Goal: Task Accomplishment & Management: Manage account settings

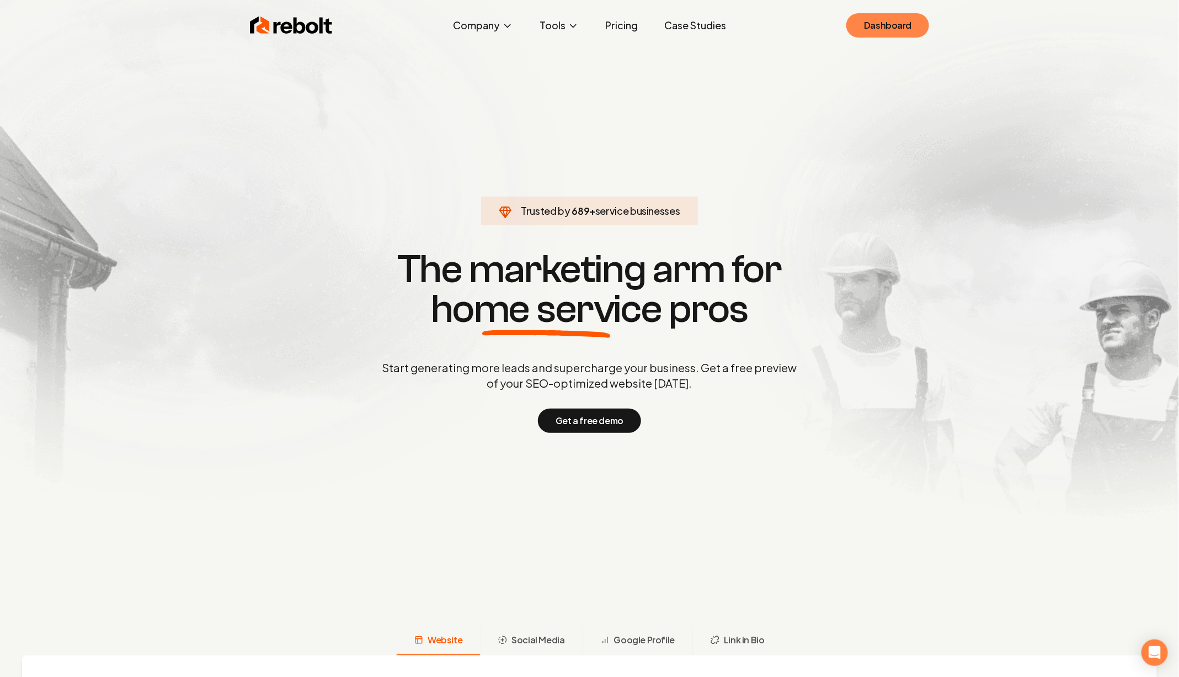
click at [869, 33] on link "Dashboard" at bounding box center [888, 25] width 83 height 24
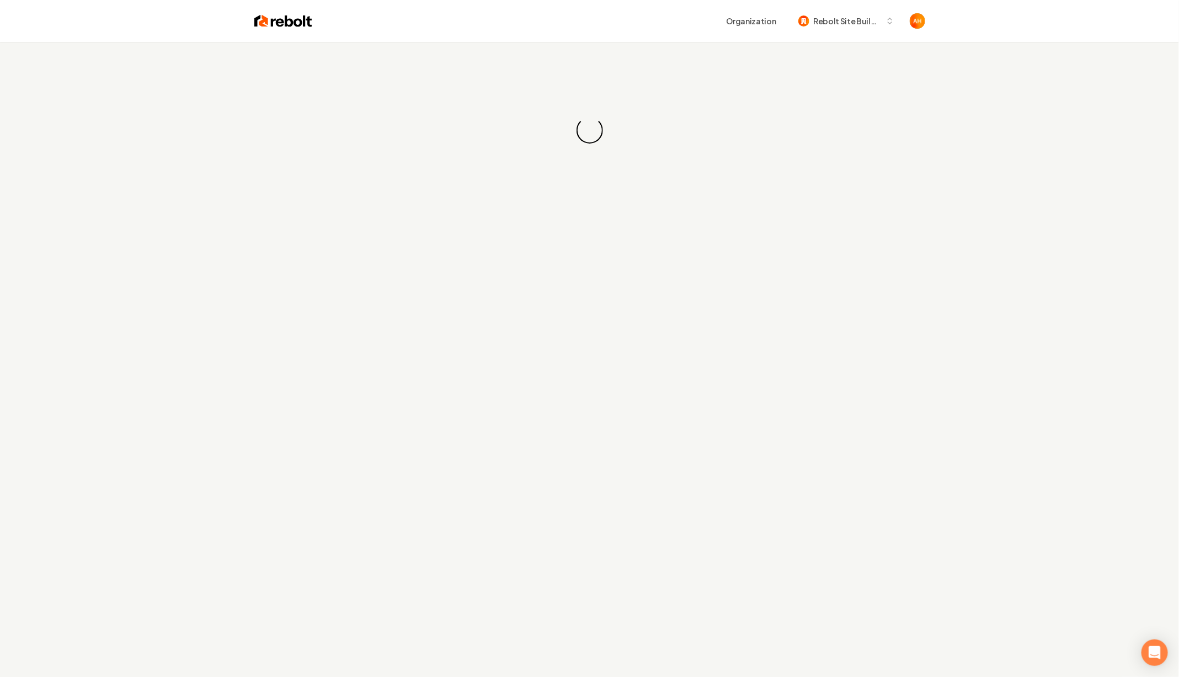
click at [530, 42] on div "Loading... Loading..." at bounding box center [589, 130] width 1179 height 177
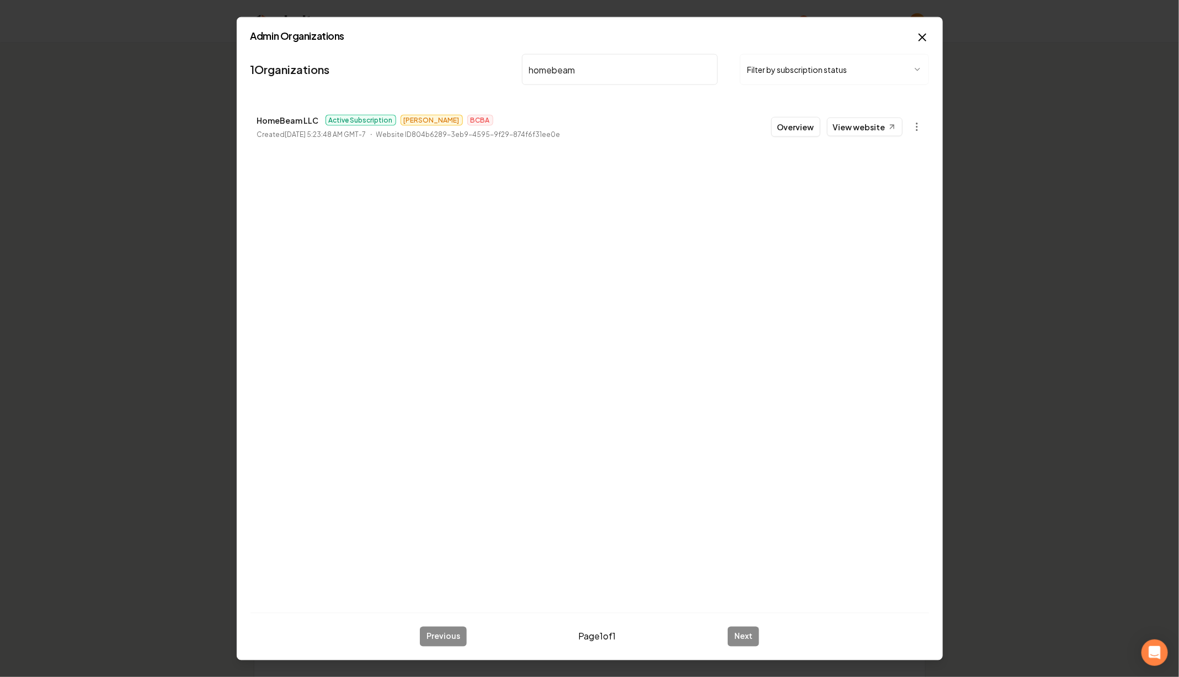
type input "homebeam"
click at [912, 123] on body "Organization Rebolt Site Builder 2709 companies Add New Business Logo Company N…" at bounding box center [589, 338] width 1179 height 677
click at [892, 221] on link "View in Stripe" at bounding box center [891, 222] width 70 height 18
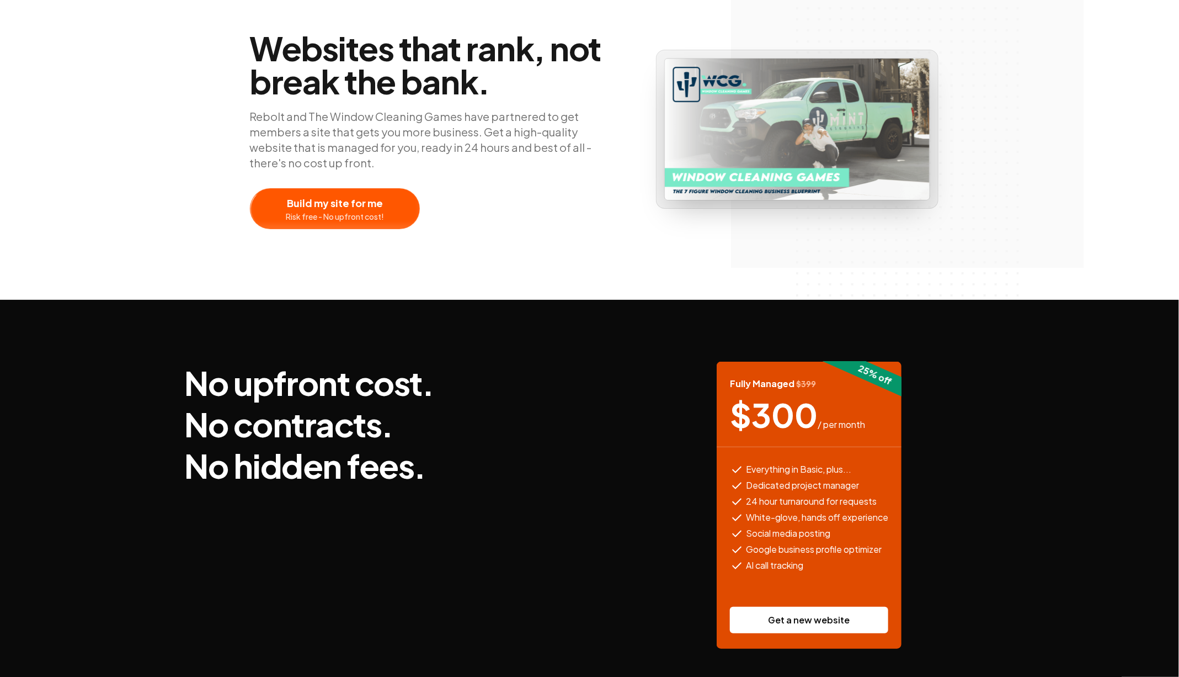
scroll to position [295, 0]
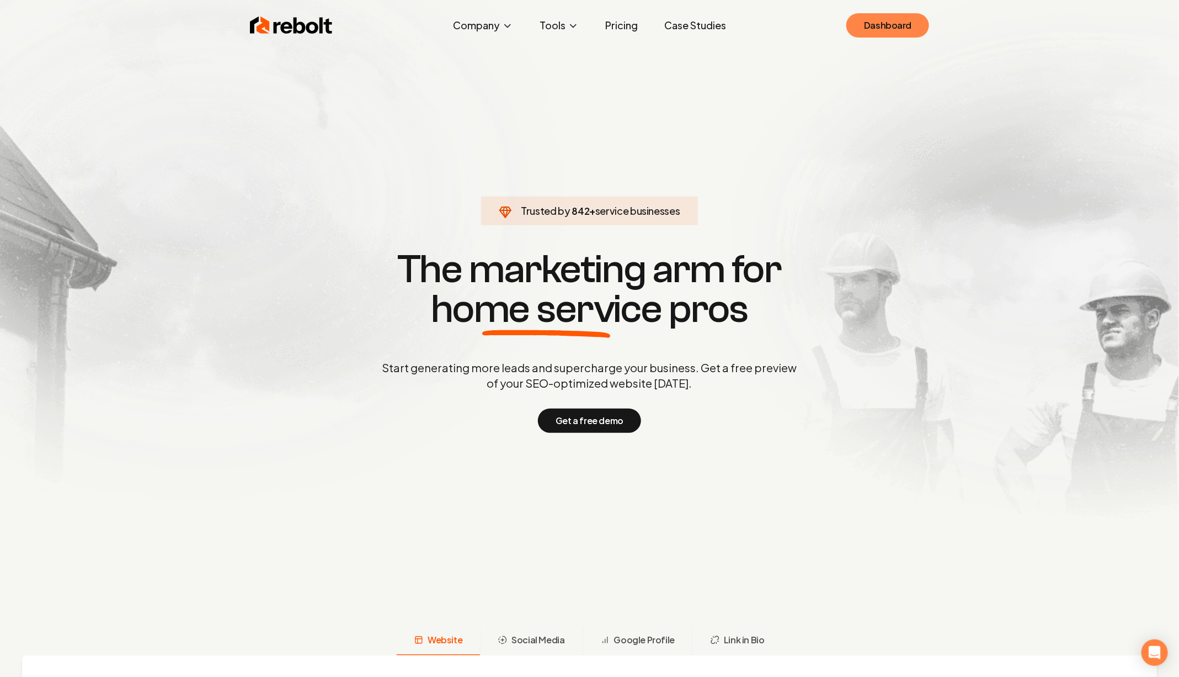
click at [866, 29] on link "Dashboard" at bounding box center [888, 25] width 83 height 24
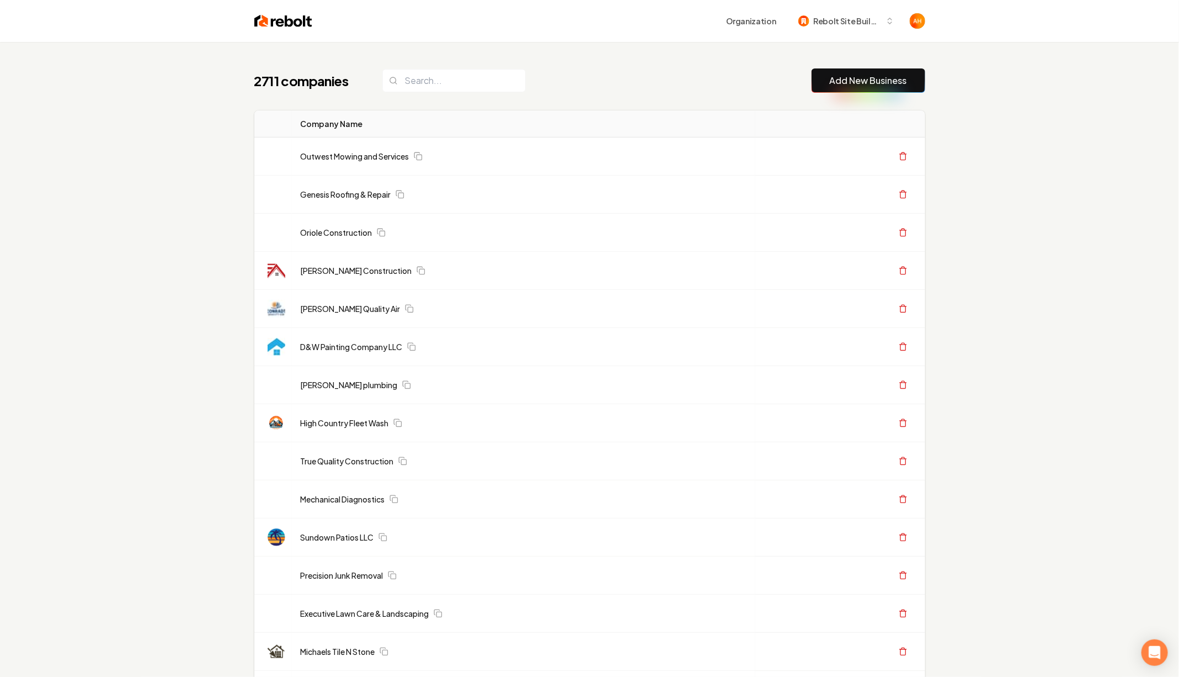
click at [724, 40] on div "Organization Rebolt Site Builder" at bounding box center [590, 21] width 706 height 42
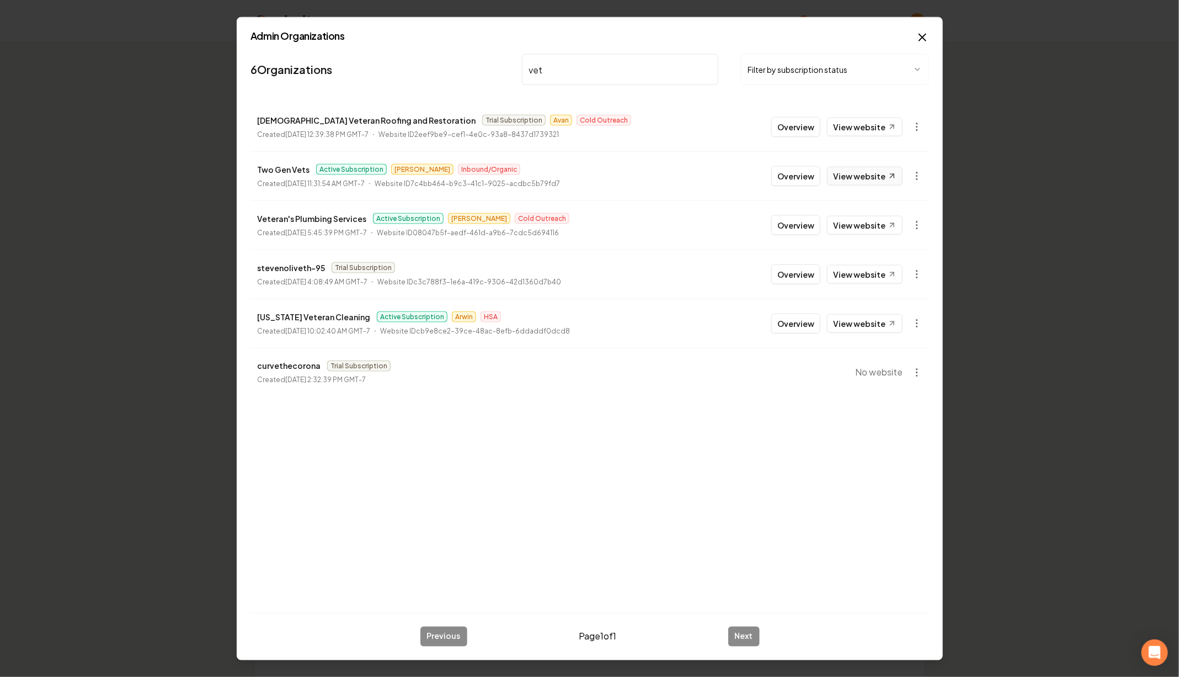
type input "vet"
click at [854, 172] on link "View website" at bounding box center [865, 176] width 76 height 19
click at [781, 172] on button "Overview" at bounding box center [796, 176] width 49 height 20
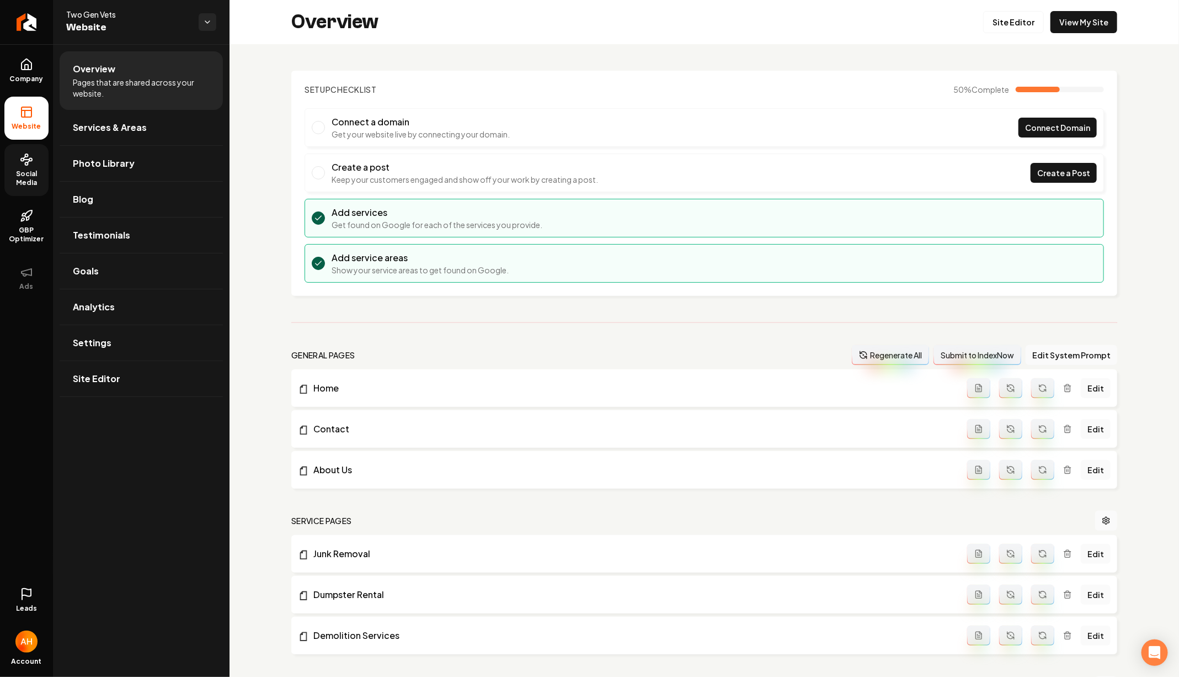
click at [14, 157] on link "Social Media" at bounding box center [26, 170] width 44 height 52
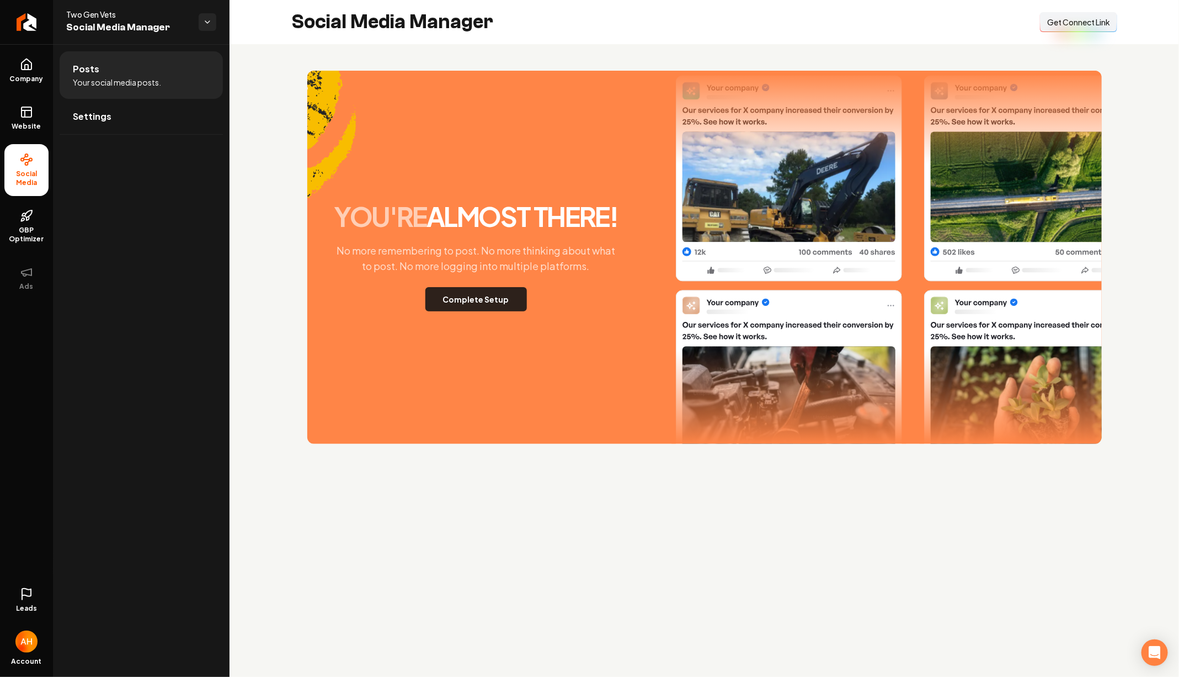
click at [496, 299] on button "Complete Setup" at bounding box center [477, 299] width 102 height 24
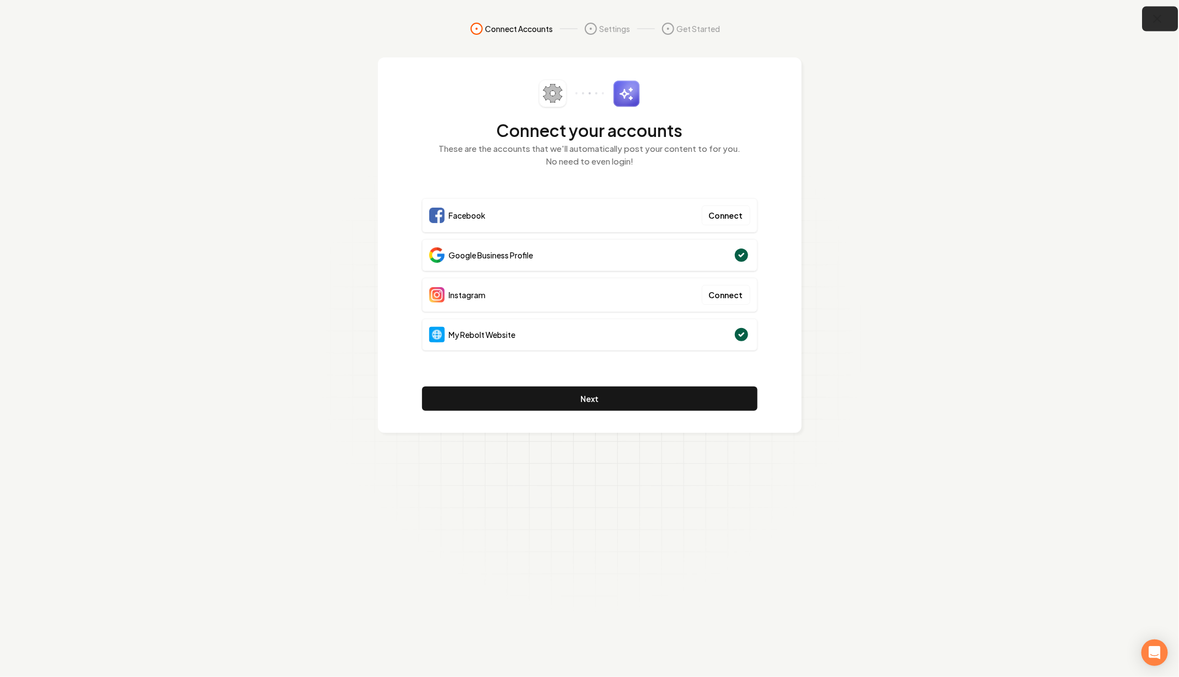
click at [1174, 25] on button "button" at bounding box center [1161, 19] width 36 height 25
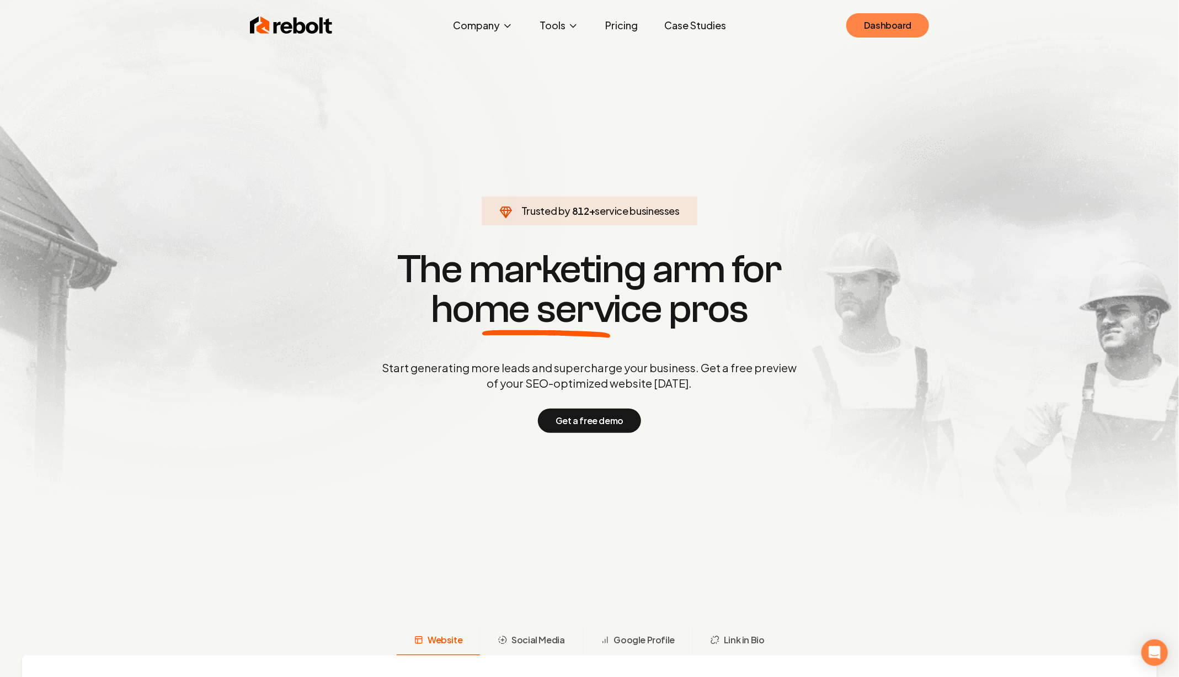
click at [876, 31] on link "Dashboard" at bounding box center [888, 25] width 83 height 24
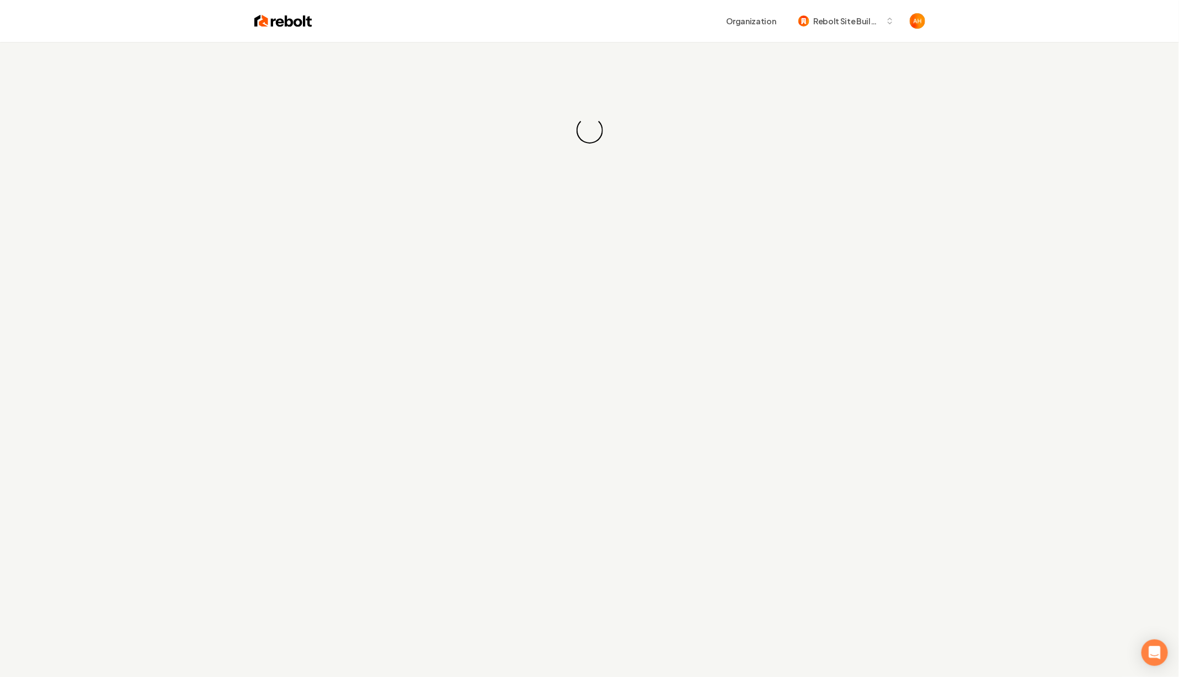
click at [565, 31] on div "Organization Rebolt Site Builder" at bounding box center [590, 21] width 706 height 42
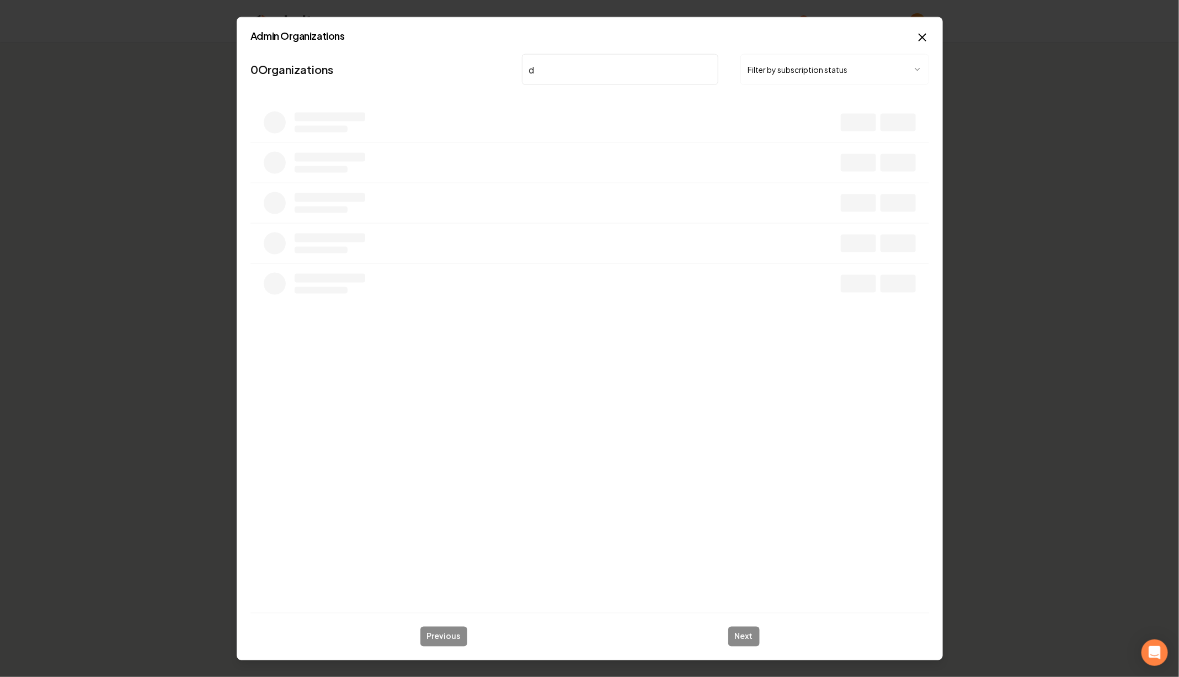
type input "davis"
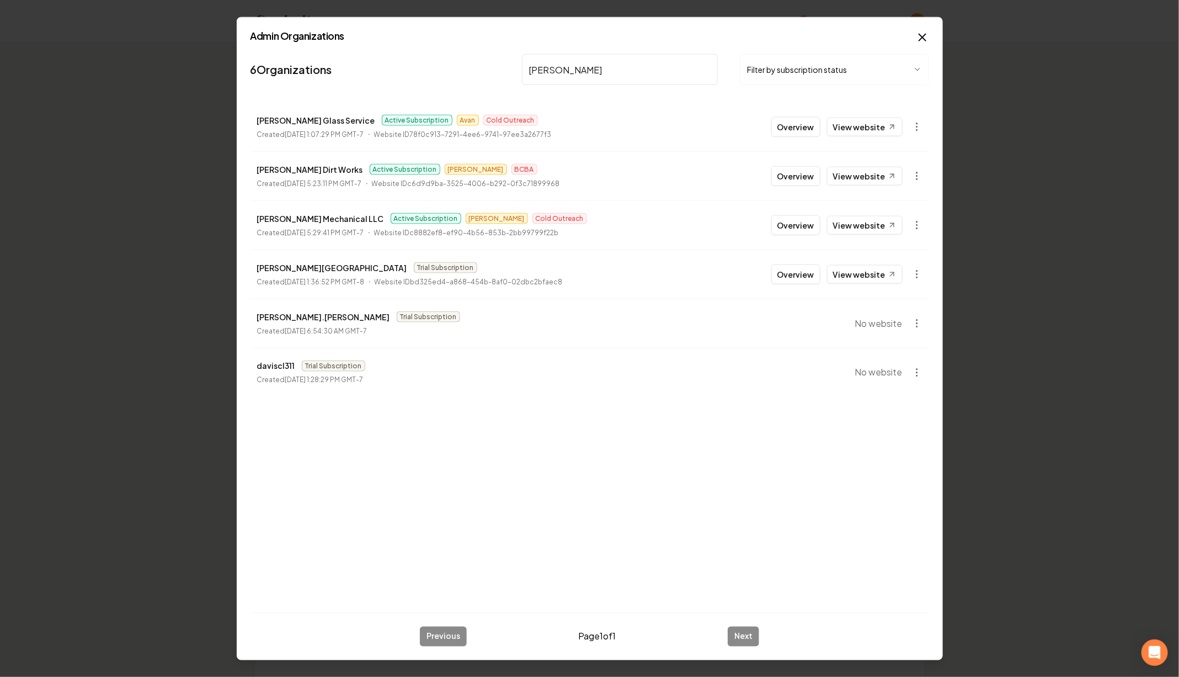
click at [806, 134] on button "Overview" at bounding box center [796, 127] width 49 height 20
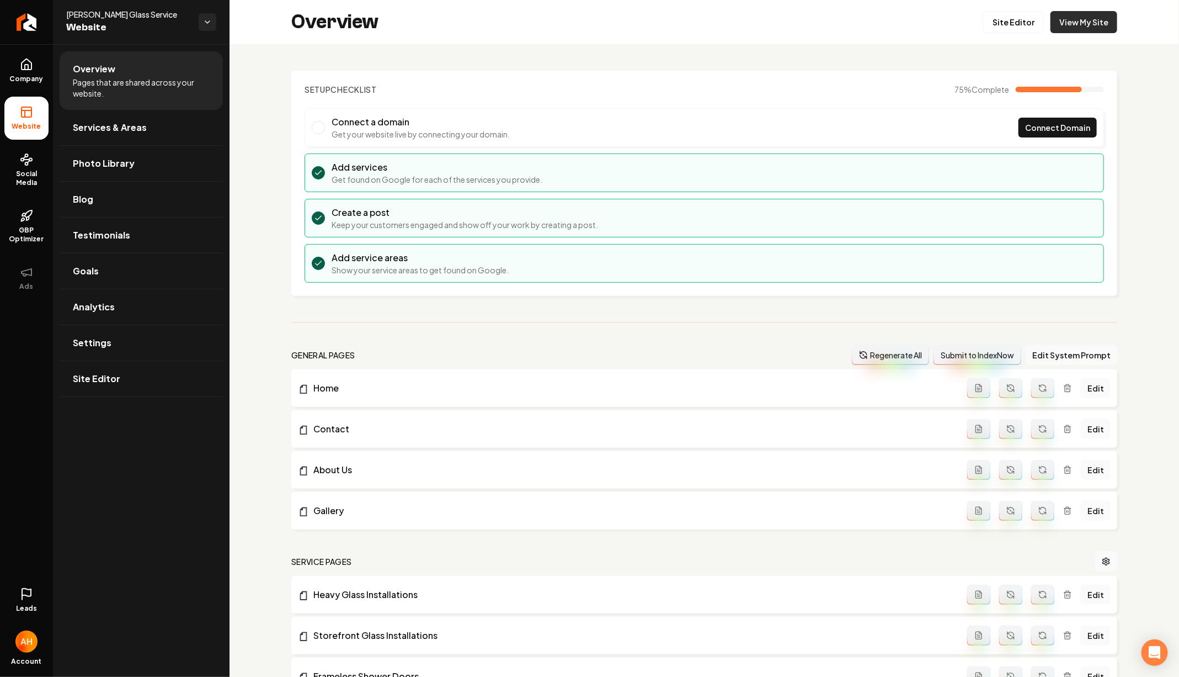
click at [1099, 20] on link "View My Site" at bounding box center [1084, 22] width 67 height 22
click at [120, 158] on span "Photo Library" at bounding box center [104, 163] width 62 height 13
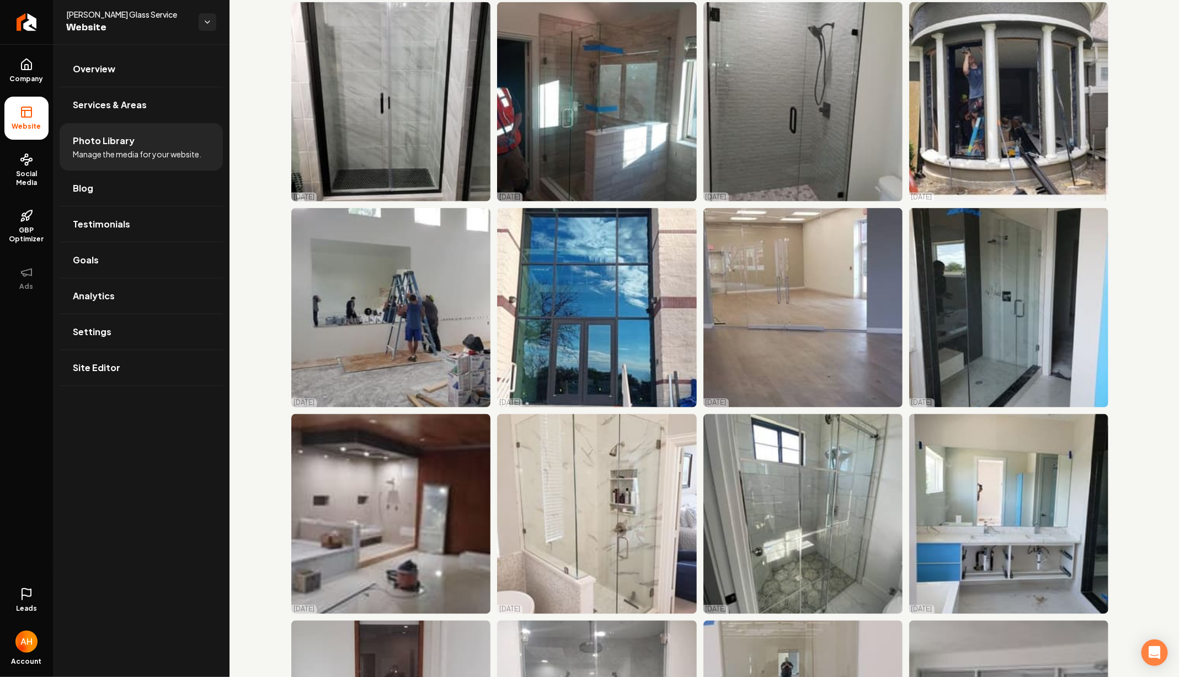
scroll to position [2242, 0]
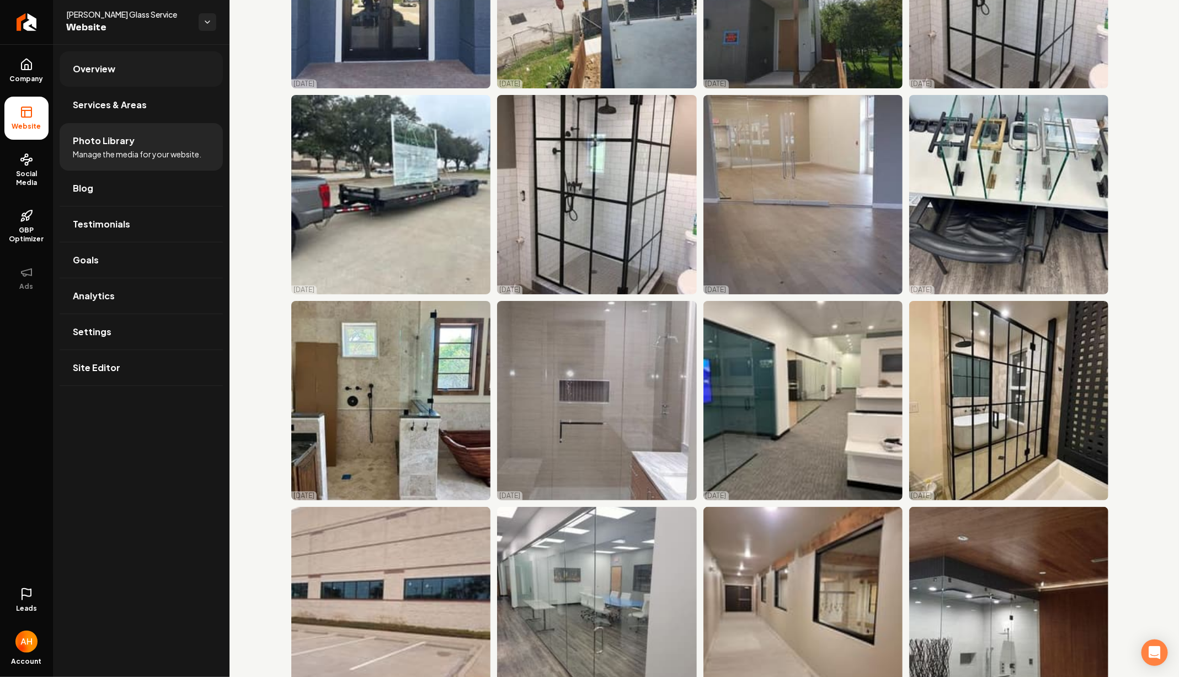
click at [134, 71] on link "Overview" at bounding box center [141, 68] width 163 height 35
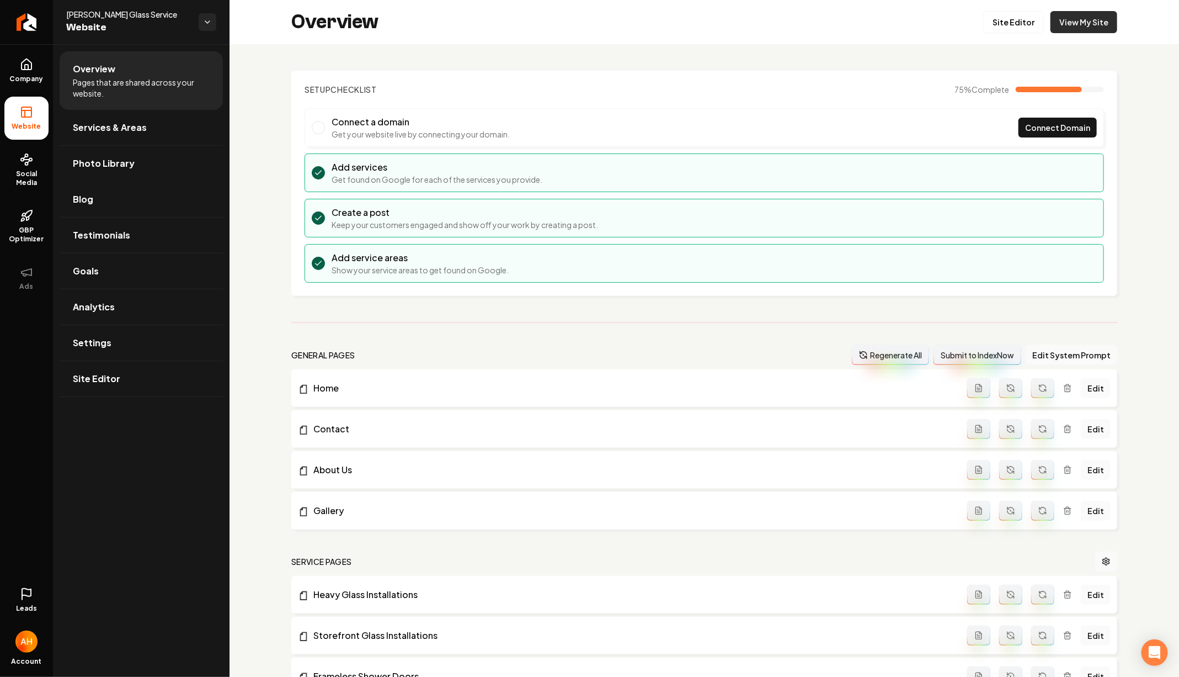
click at [1106, 21] on link "View My Site" at bounding box center [1084, 22] width 67 height 22
click at [1011, 19] on link "Site Editor" at bounding box center [1014, 22] width 61 height 22
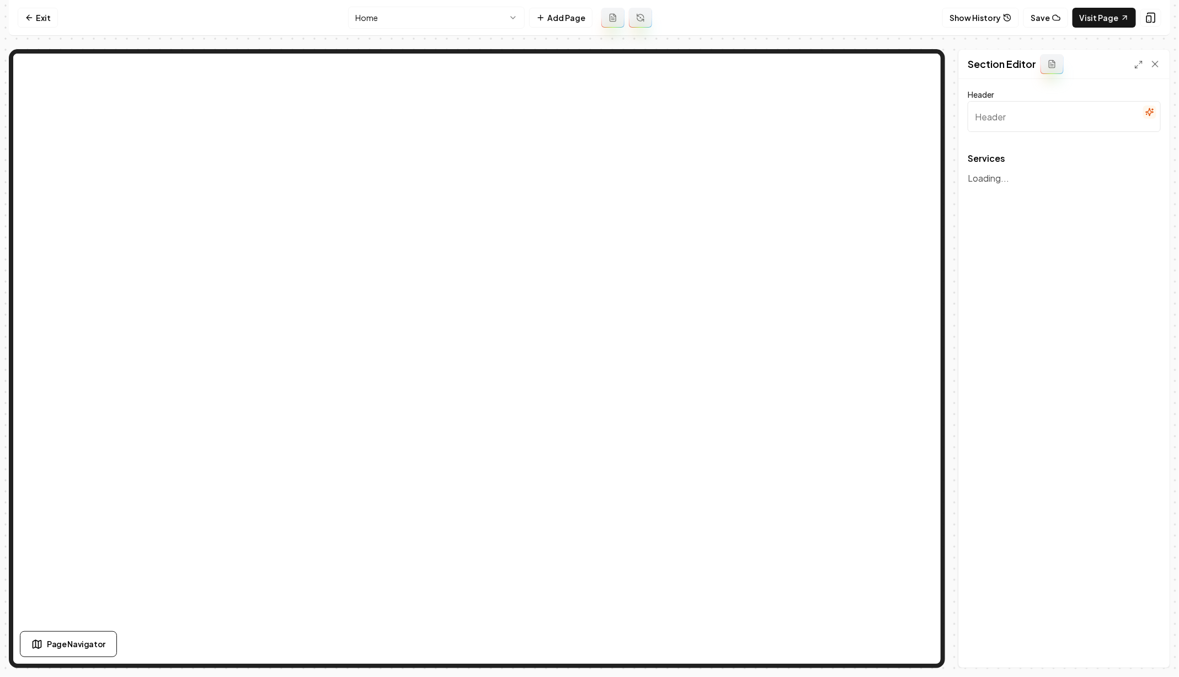
type input "Our Glass Installation Services"
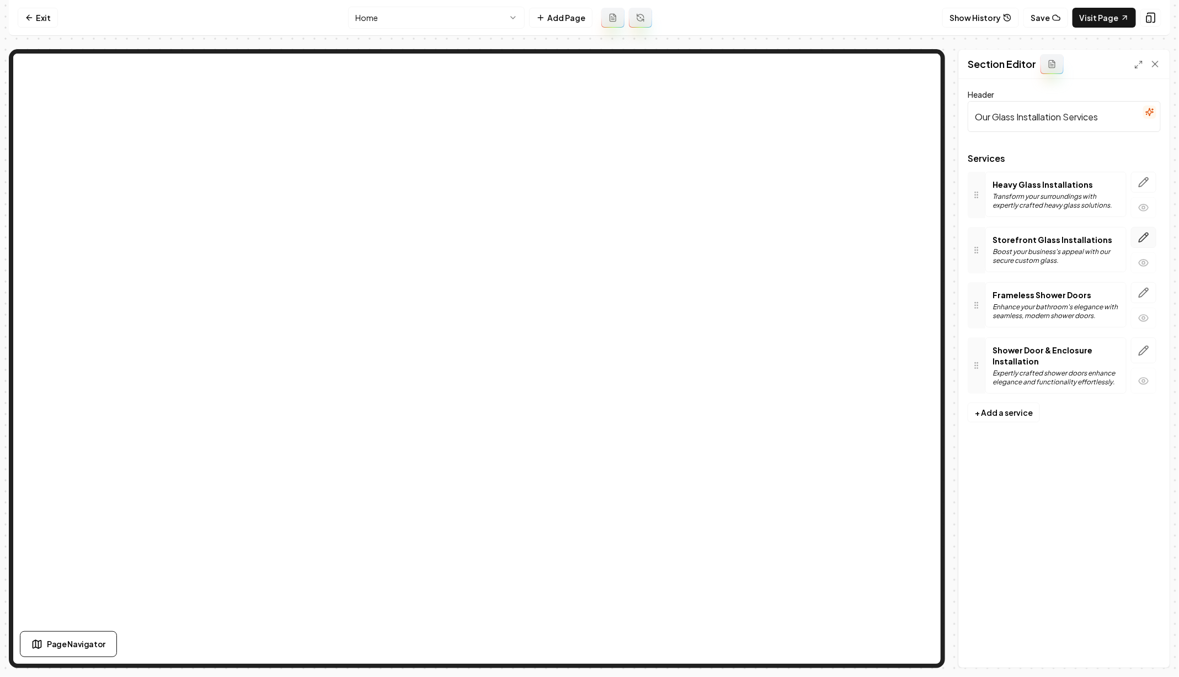
click at [1140, 233] on icon "button" at bounding box center [1144, 237] width 11 height 11
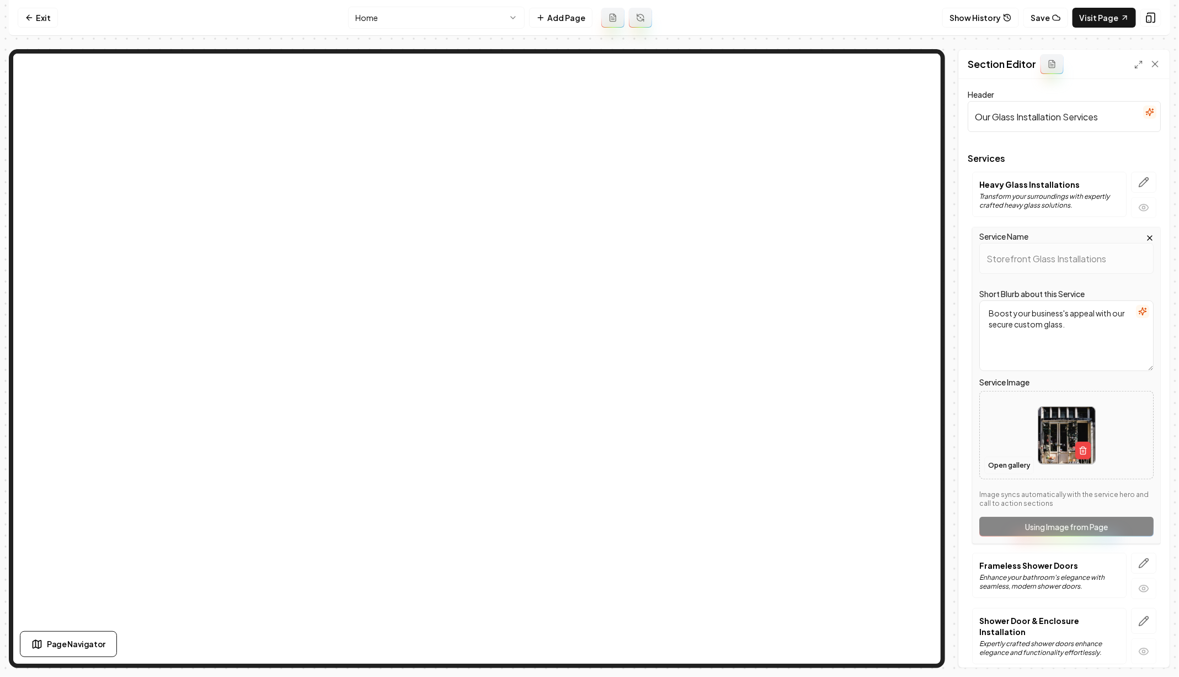
click at [995, 467] on button "Open gallery" at bounding box center [1010, 465] width 50 height 18
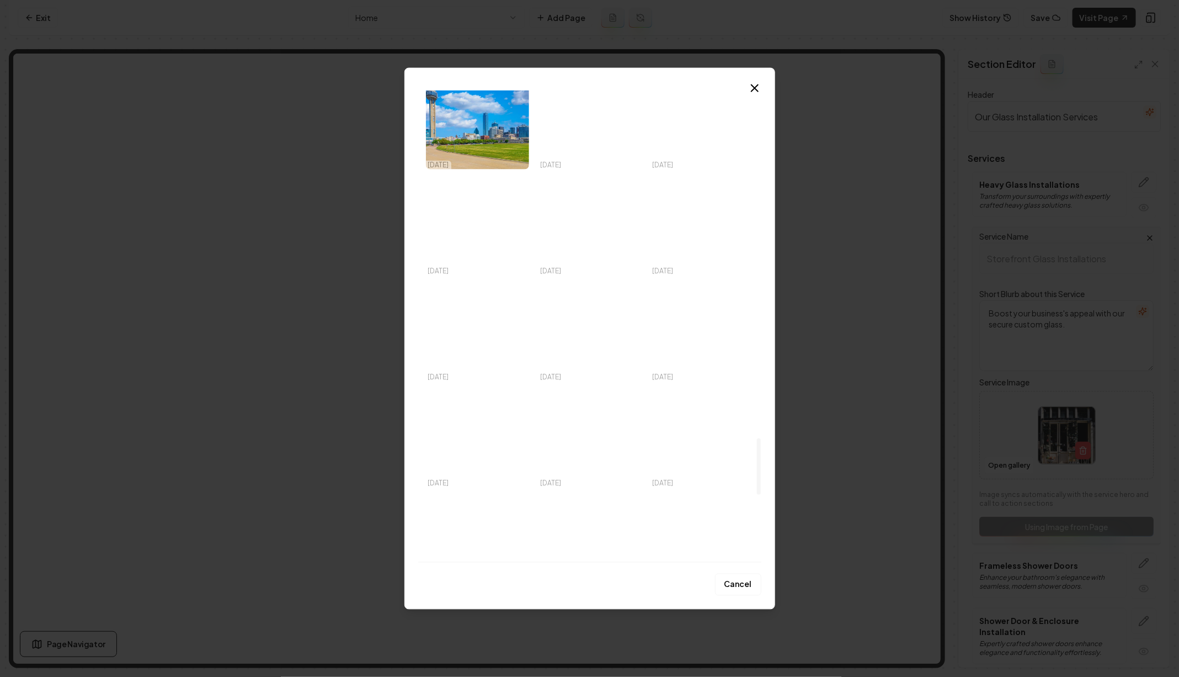
scroll to position [2917, 0]
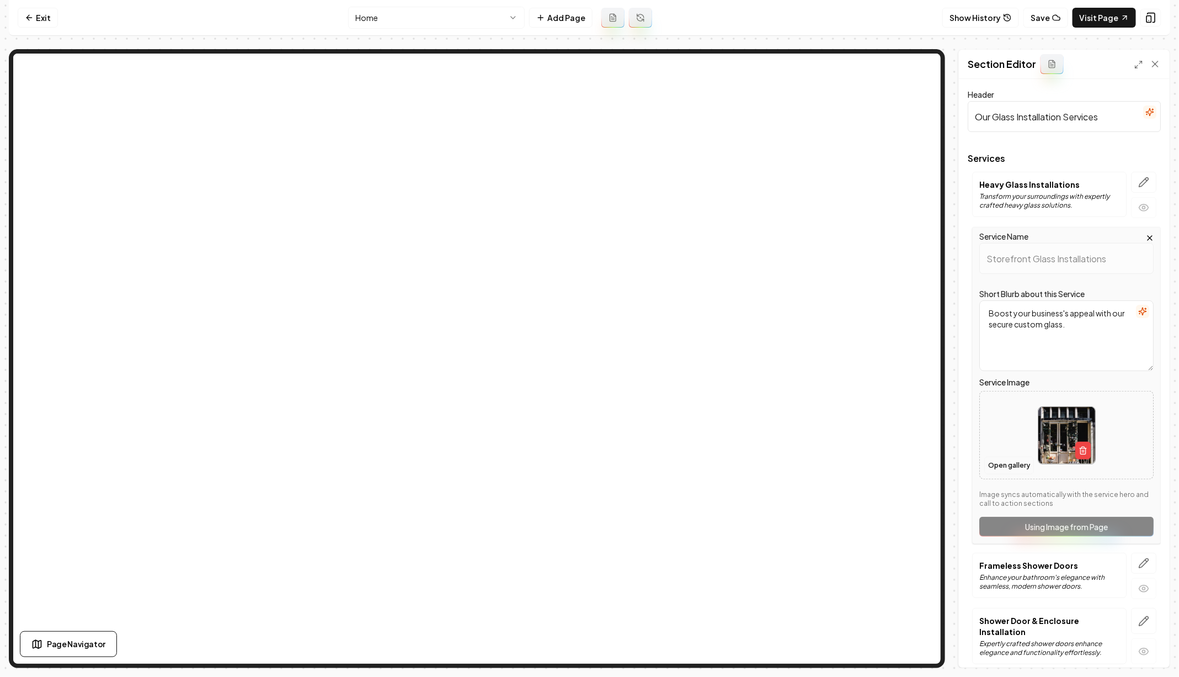
click at [1013, 470] on button "Open gallery" at bounding box center [1010, 465] width 50 height 18
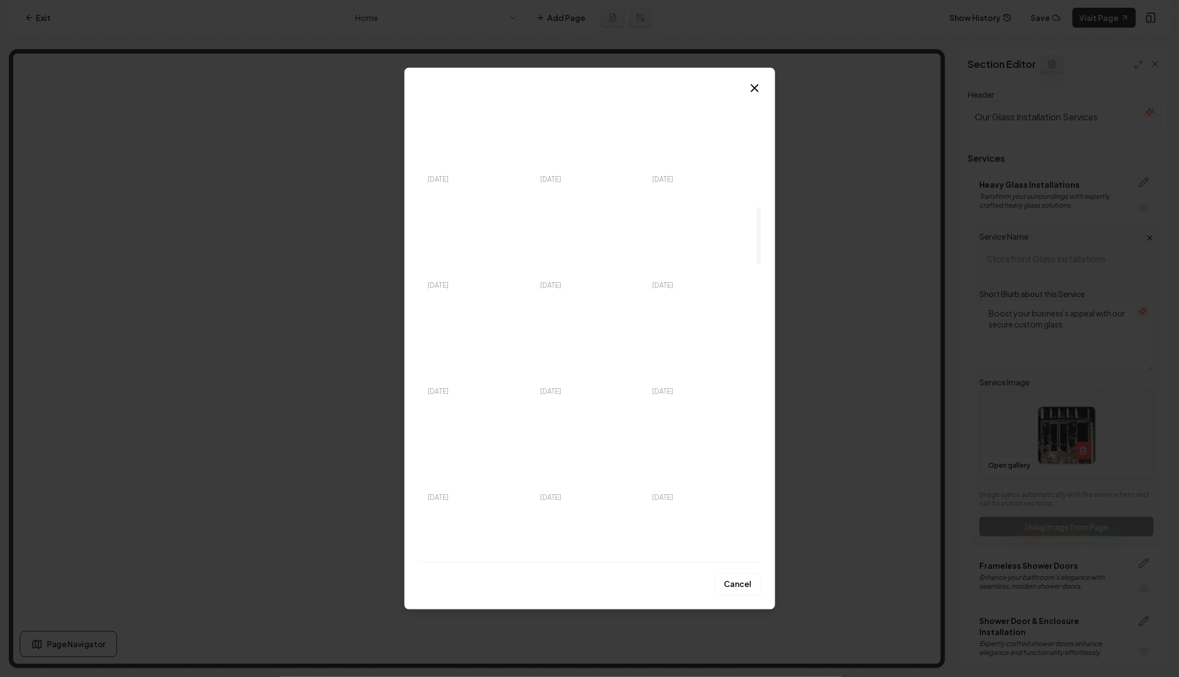
scroll to position [240, 0]
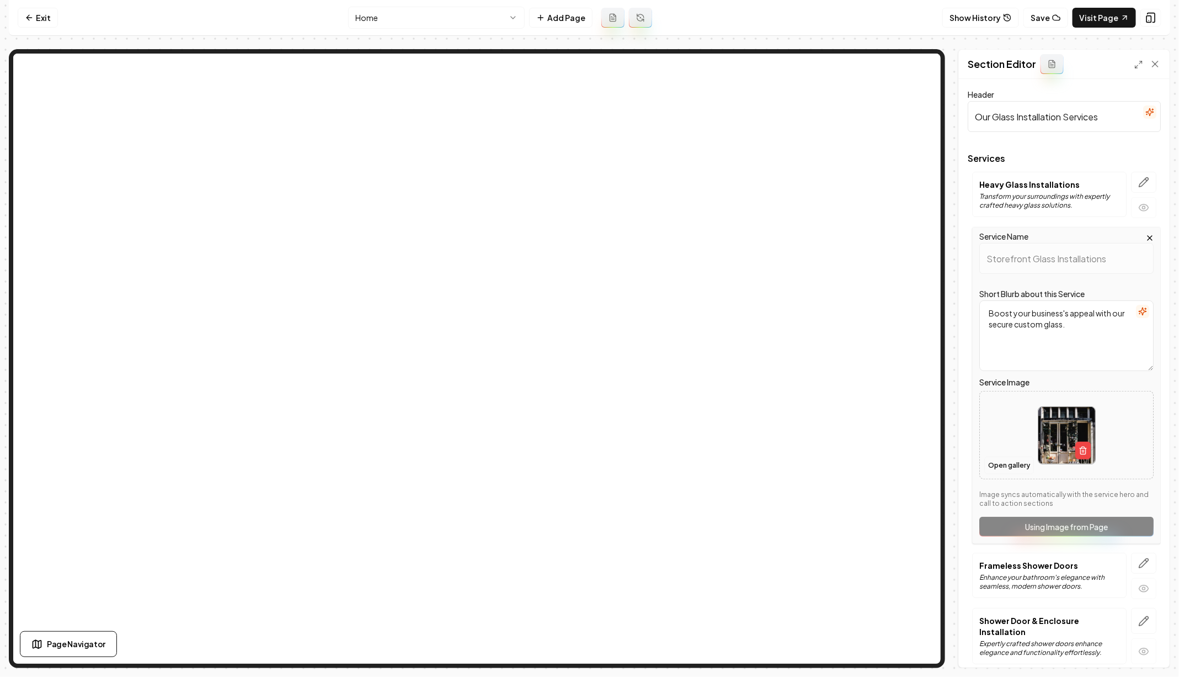
click at [1021, 467] on button "Open gallery" at bounding box center [1010, 465] width 50 height 18
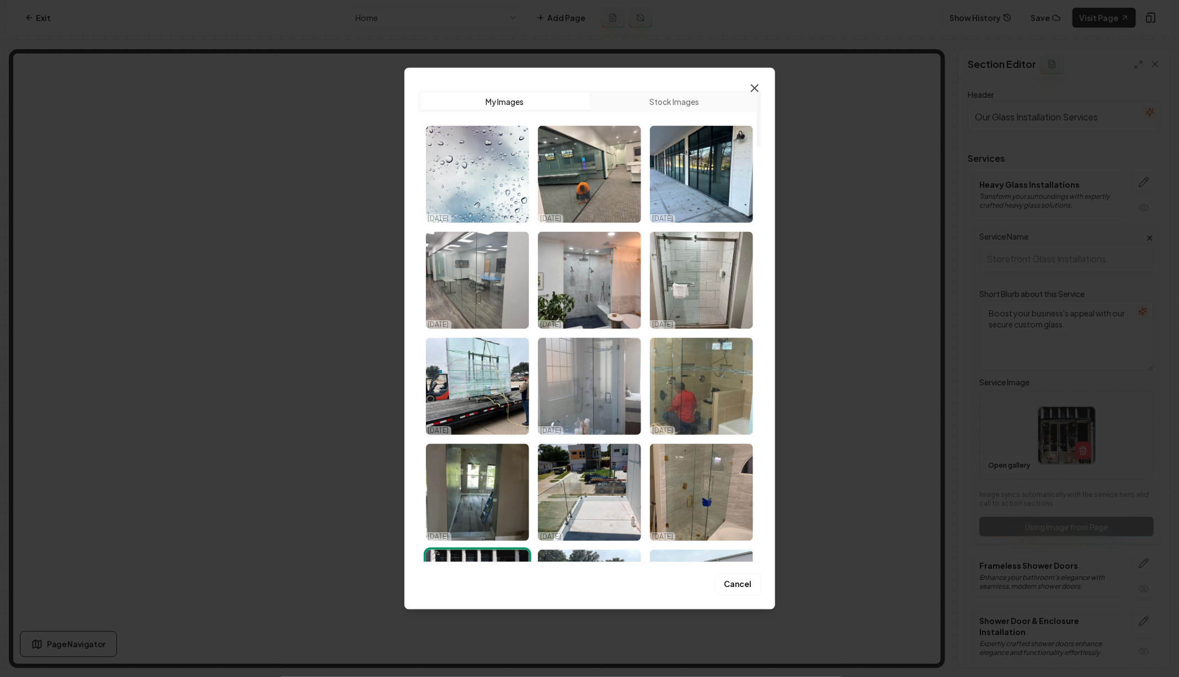
click at [755, 93] on icon "button" at bounding box center [754, 88] width 13 height 13
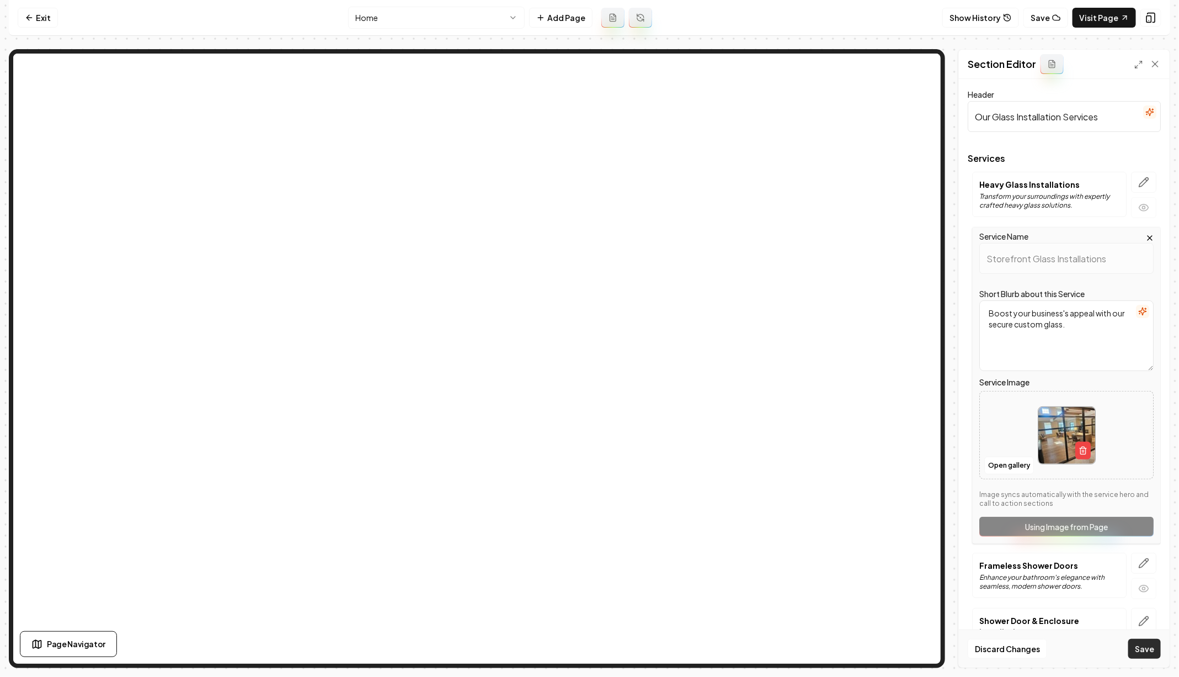
click at [1156, 645] on button "Save" at bounding box center [1145, 649] width 33 height 20
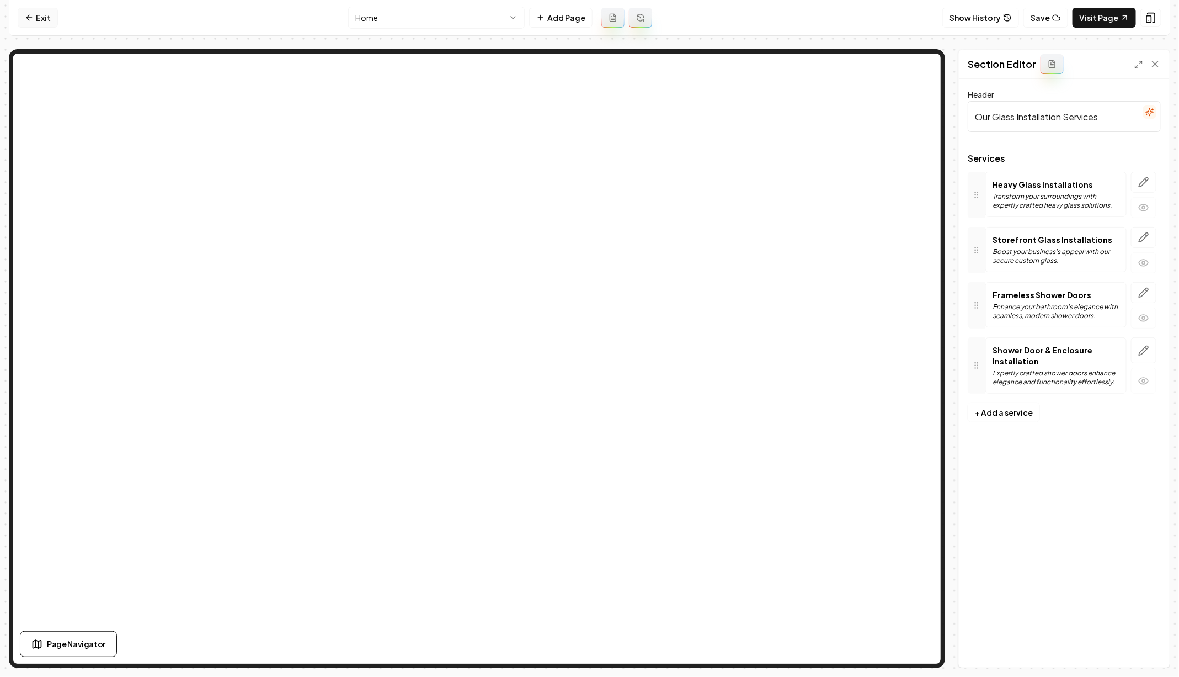
click at [45, 19] on link "Exit" at bounding box center [38, 18] width 40 height 20
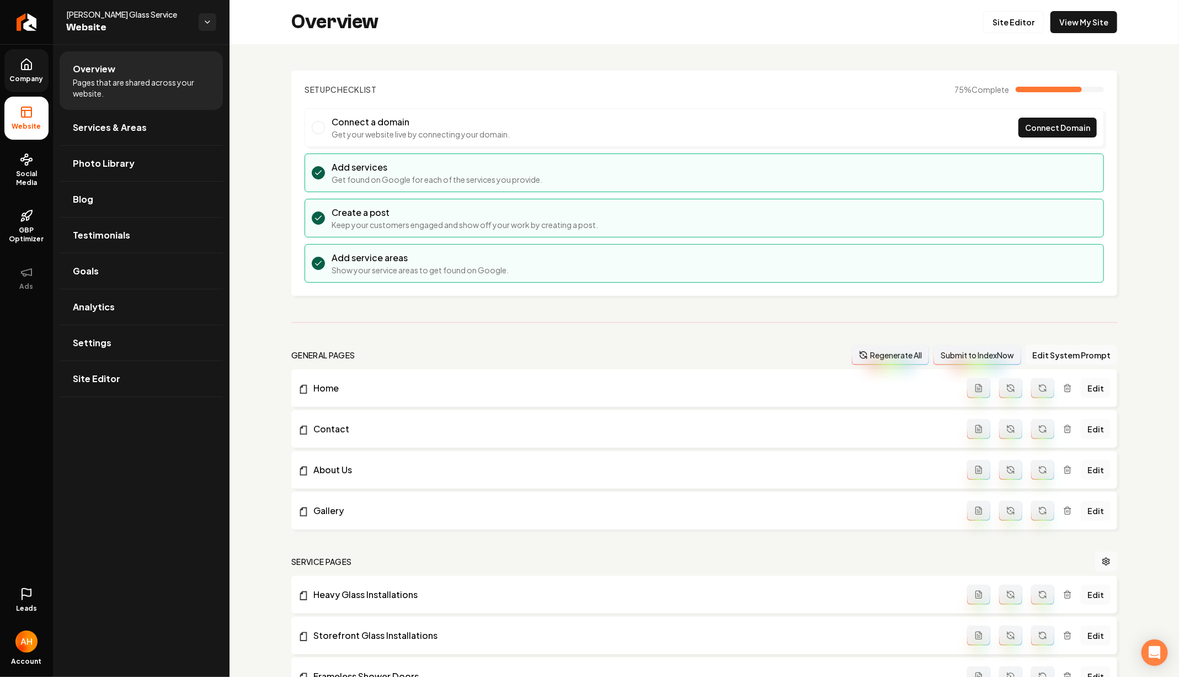
click at [18, 59] on link "Company" at bounding box center [26, 70] width 44 height 43
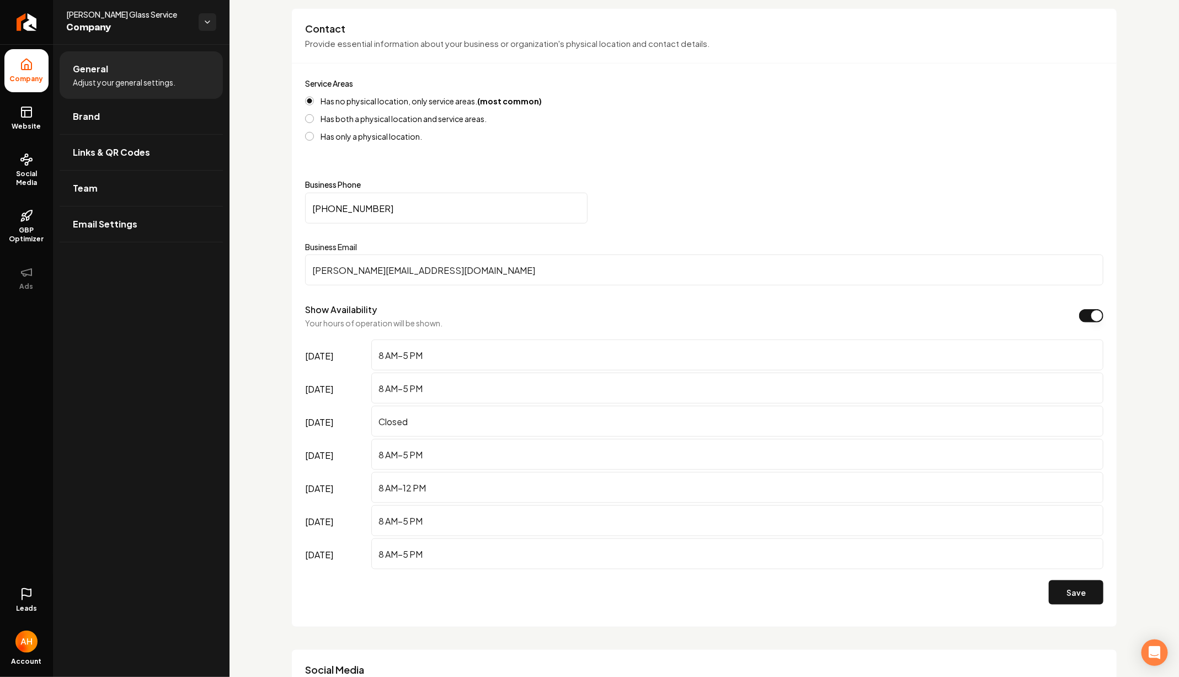
scroll to position [497, 0]
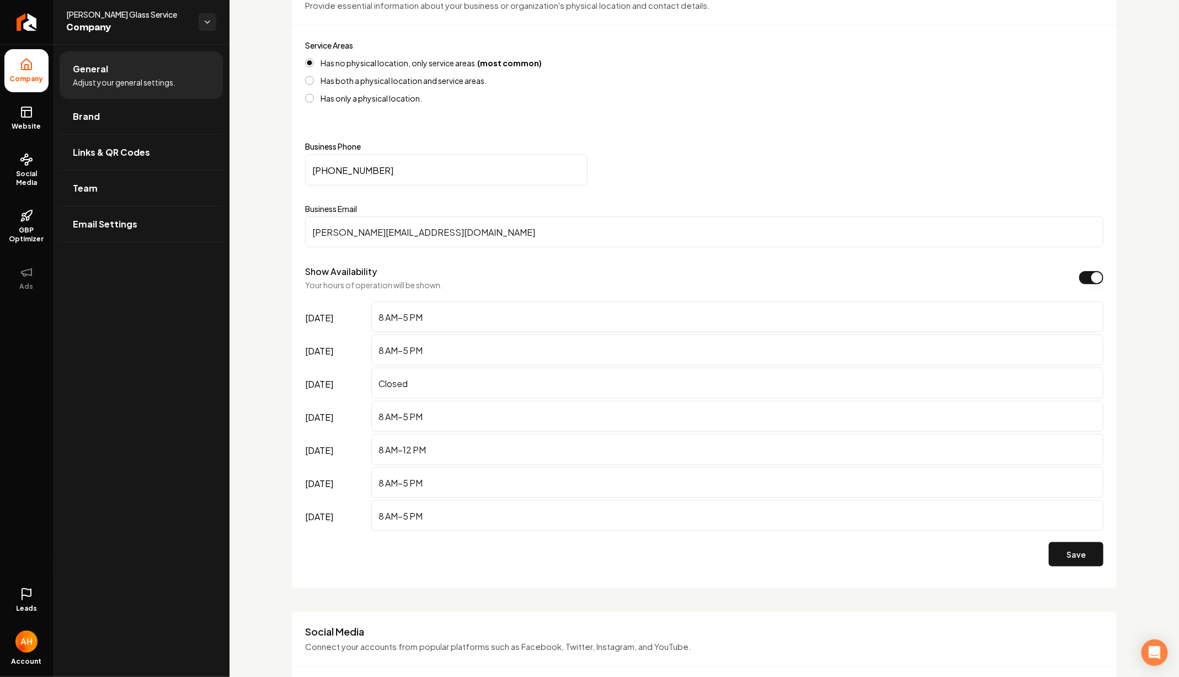
click at [540, 237] on input "richard@waterfallbathenclosures.com" at bounding box center [704, 231] width 799 height 31
click at [20, 113] on icon at bounding box center [26, 111] width 13 height 13
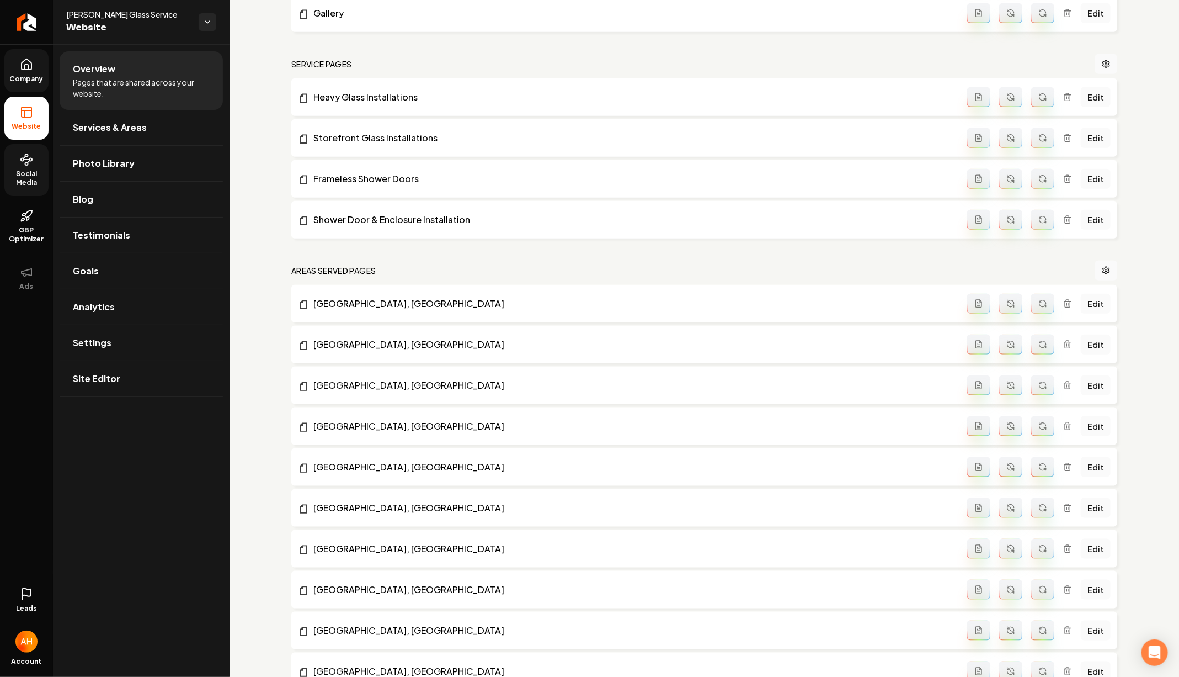
click at [20, 178] on span "Social Media" at bounding box center [26, 178] width 44 height 18
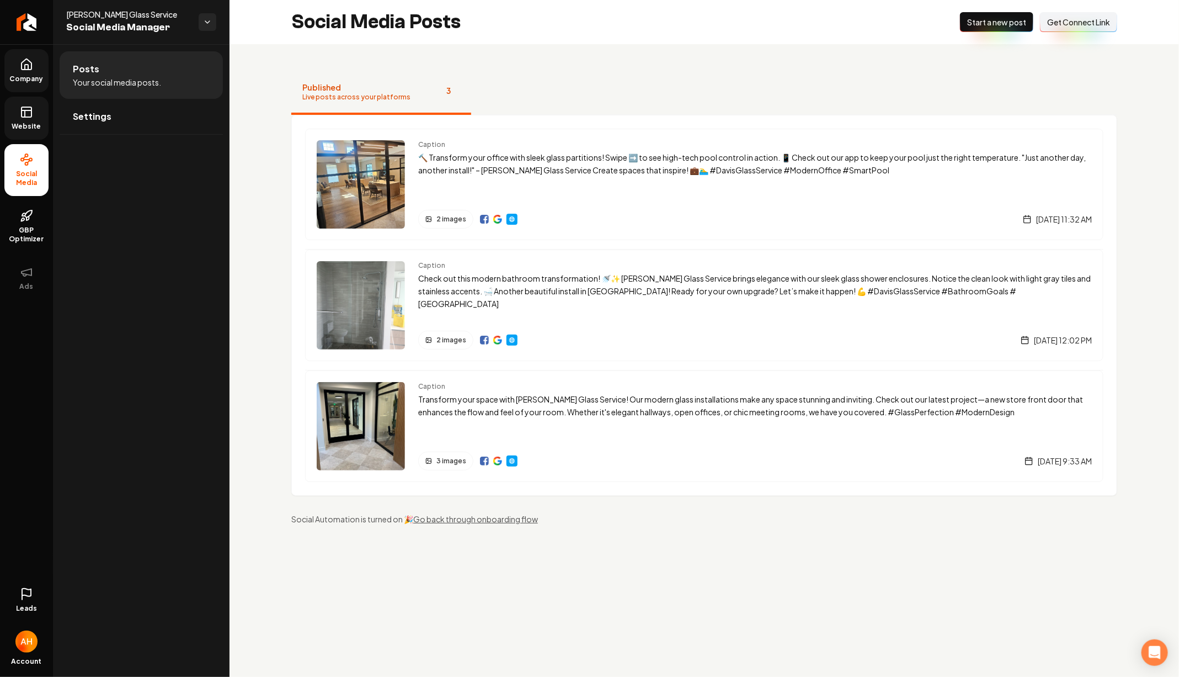
click at [301, 95] on button "Published Live posts across your platforms 3" at bounding box center [381, 93] width 180 height 44
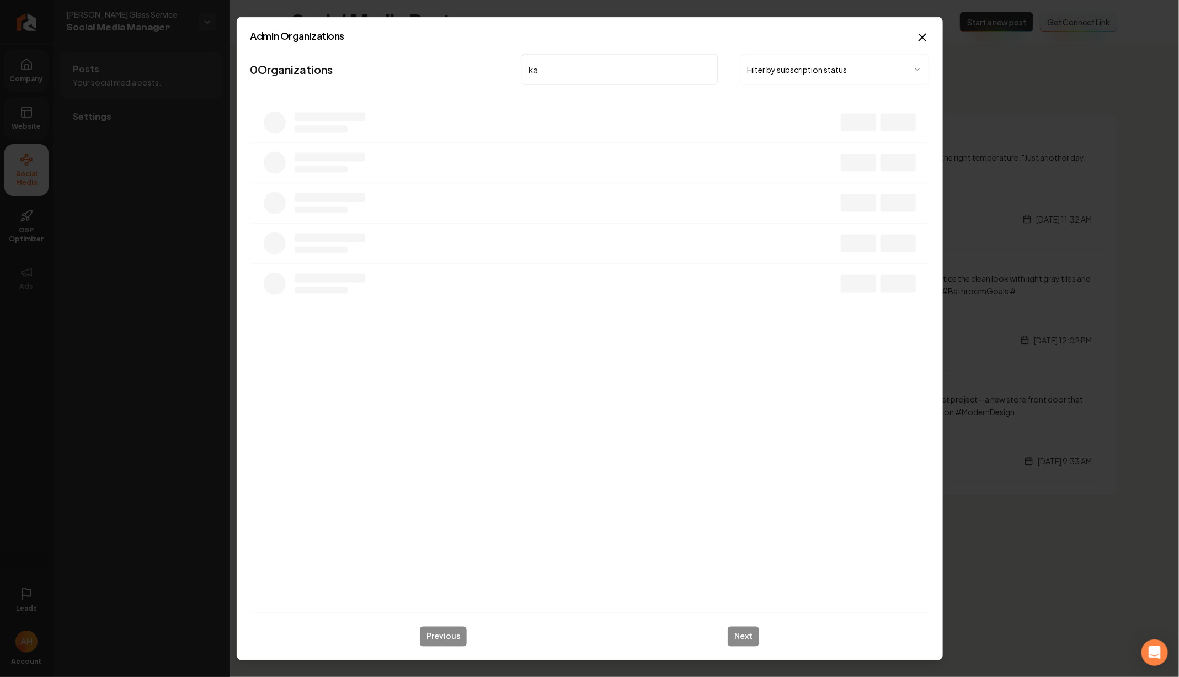
type input "kam"
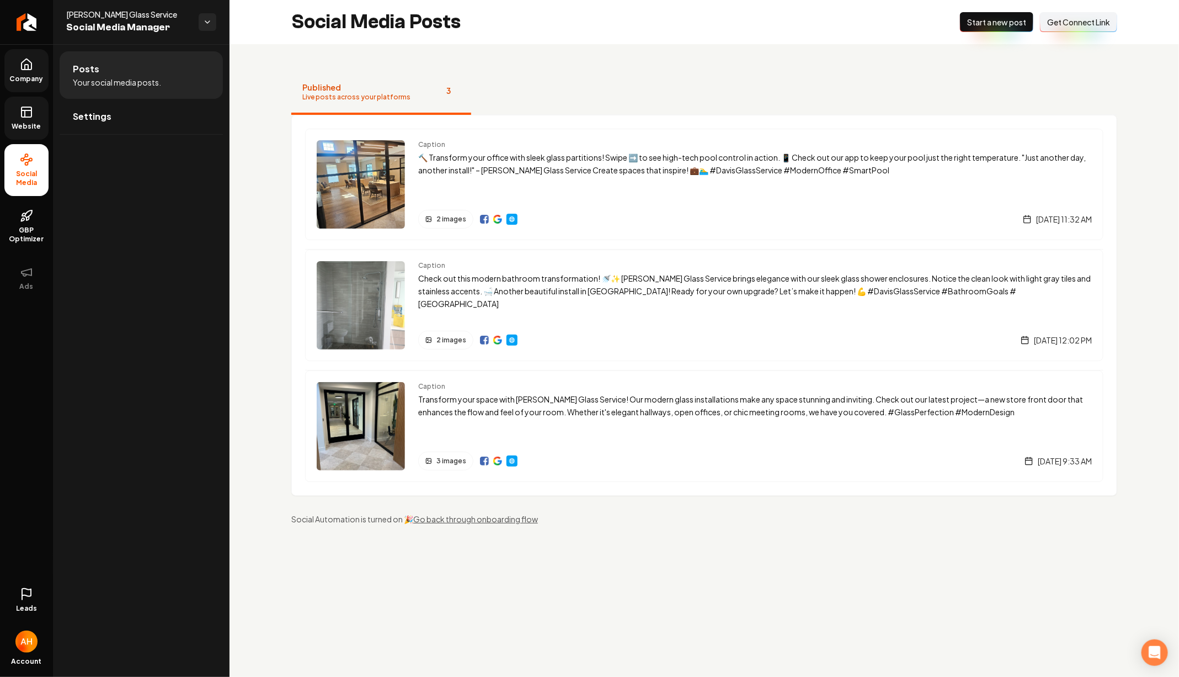
click at [685, 41] on div "Social Media Posts New Post Start a new post Connect Link Get Connect Link" at bounding box center [705, 22] width 950 height 44
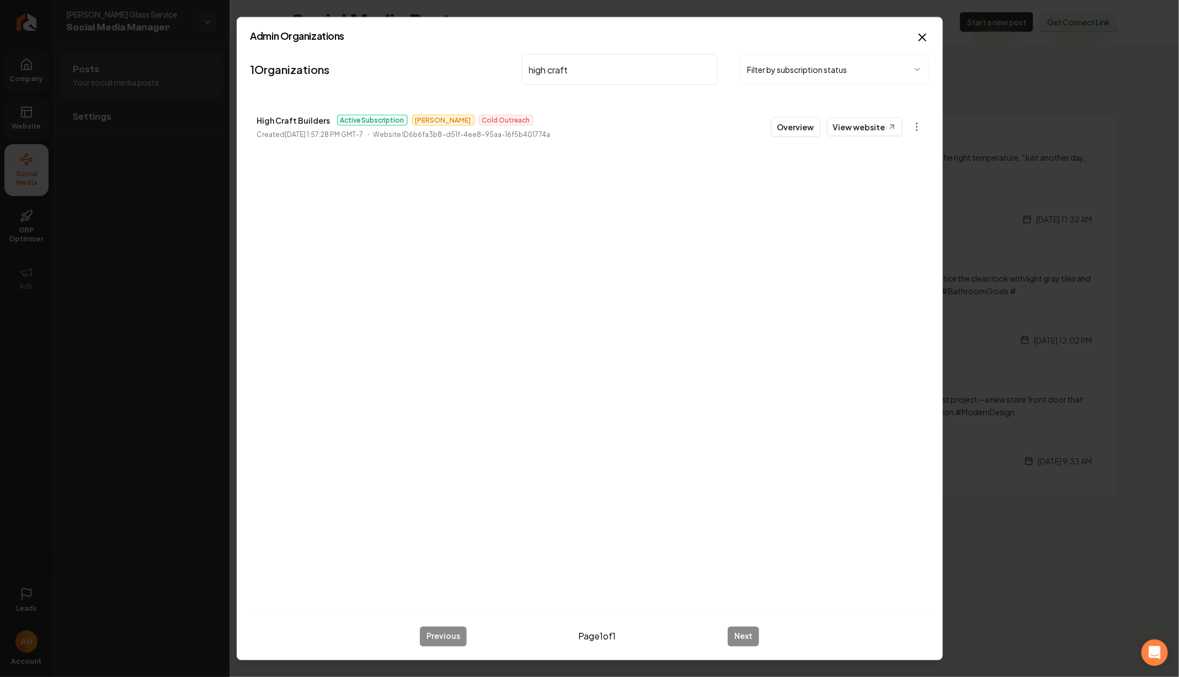
click at [307, 119] on p "High Craft Builders" at bounding box center [293, 120] width 73 height 13
copy p "High Craft Builders"
click at [572, 81] on input "high craft" at bounding box center [620, 69] width 196 height 31
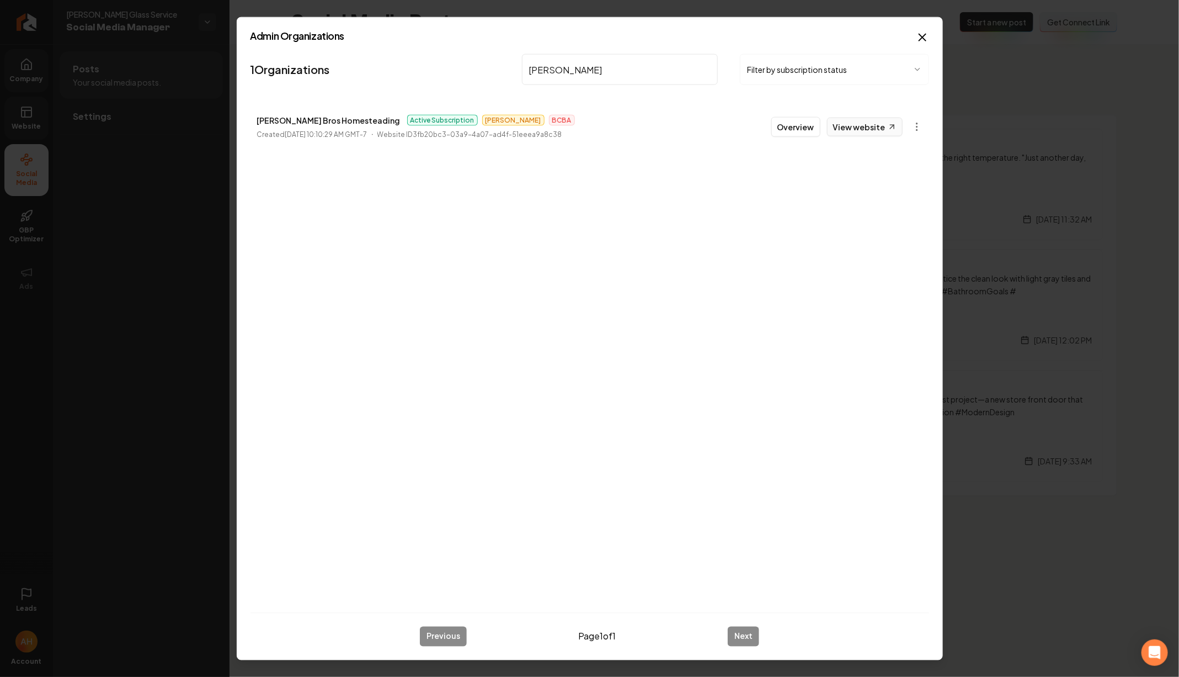
click at [855, 126] on link "View website" at bounding box center [865, 127] width 76 height 19
click at [580, 67] on input "duffy" at bounding box center [620, 69] width 196 height 31
type input "pristine"
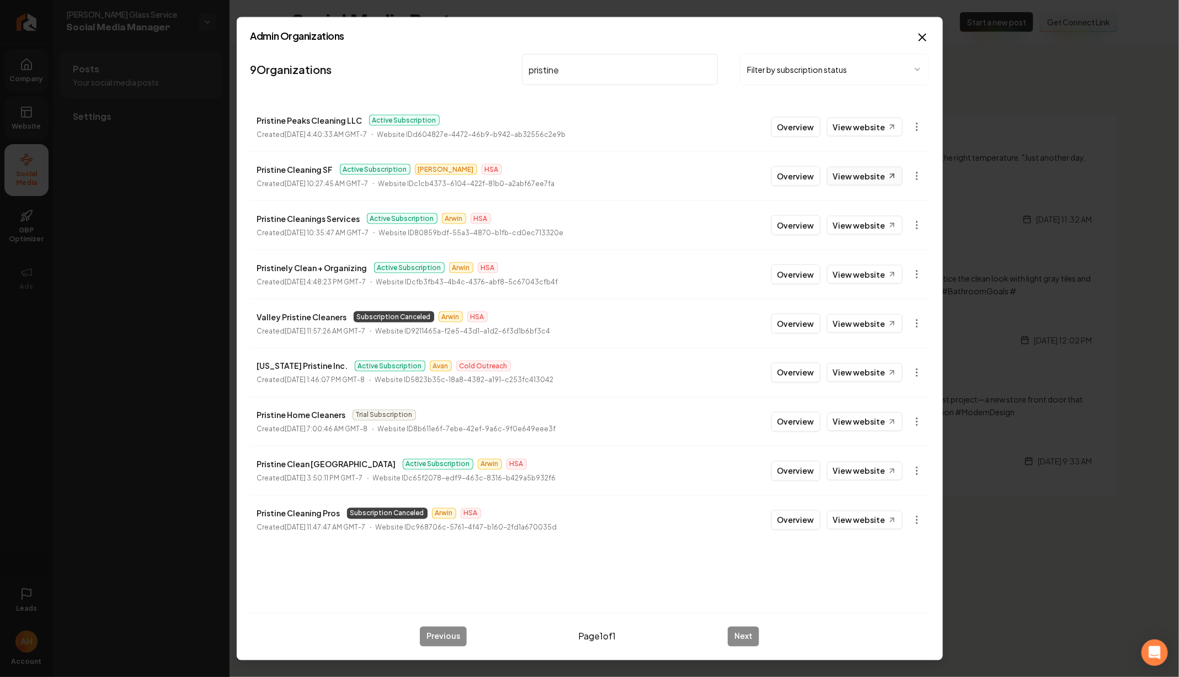
click at [862, 174] on link "View website" at bounding box center [865, 176] width 76 height 19
click at [863, 473] on link "View website" at bounding box center [865, 470] width 76 height 19
click at [795, 173] on button "Overview" at bounding box center [796, 176] width 49 height 20
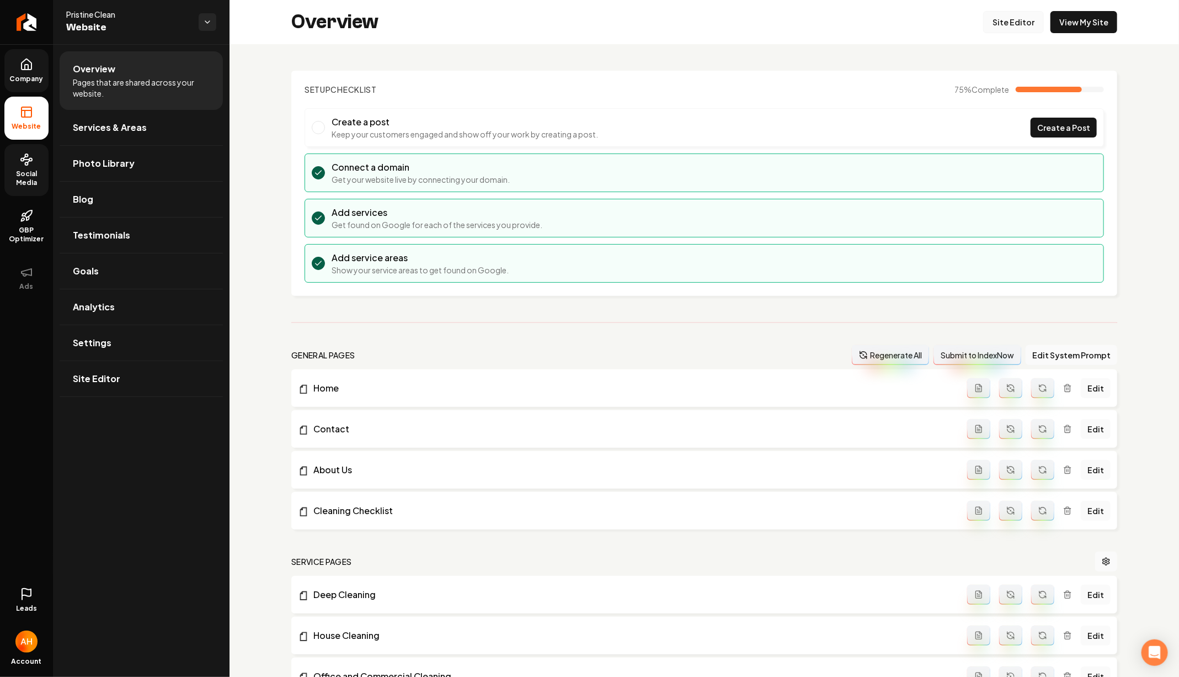
click at [1011, 17] on link "Site Editor" at bounding box center [1014, 22] width 61 height 22
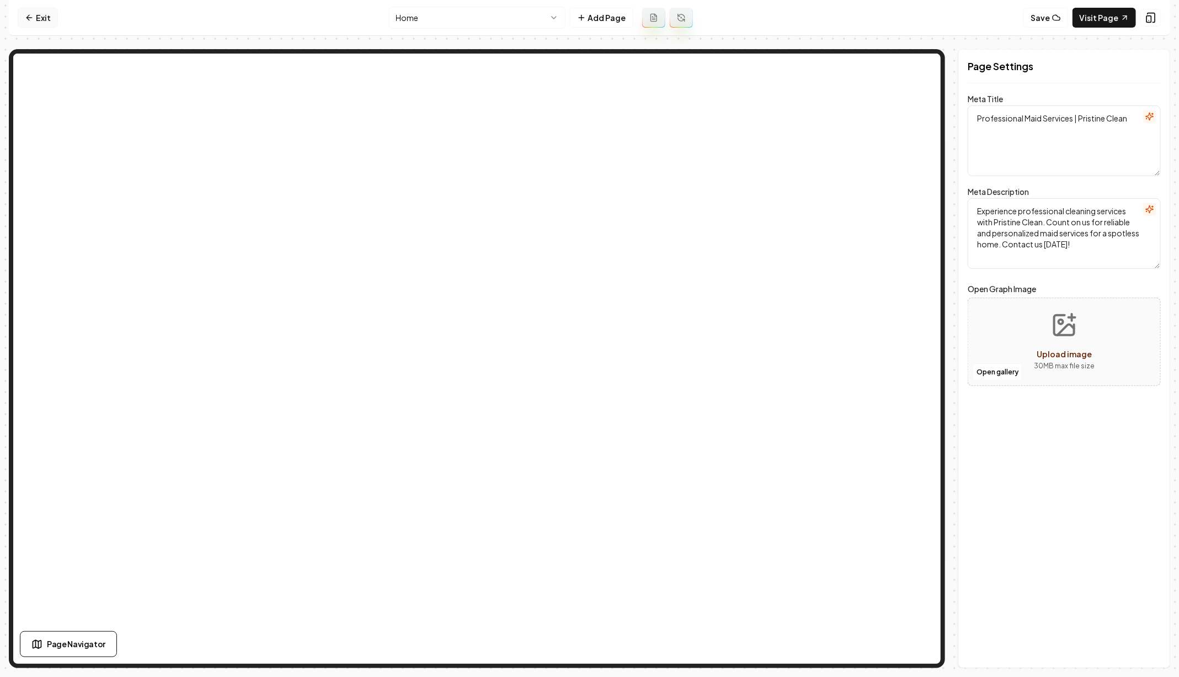
click at [41, 19] on link "Exit" at bounding box center [38, 18] width 40 height 20
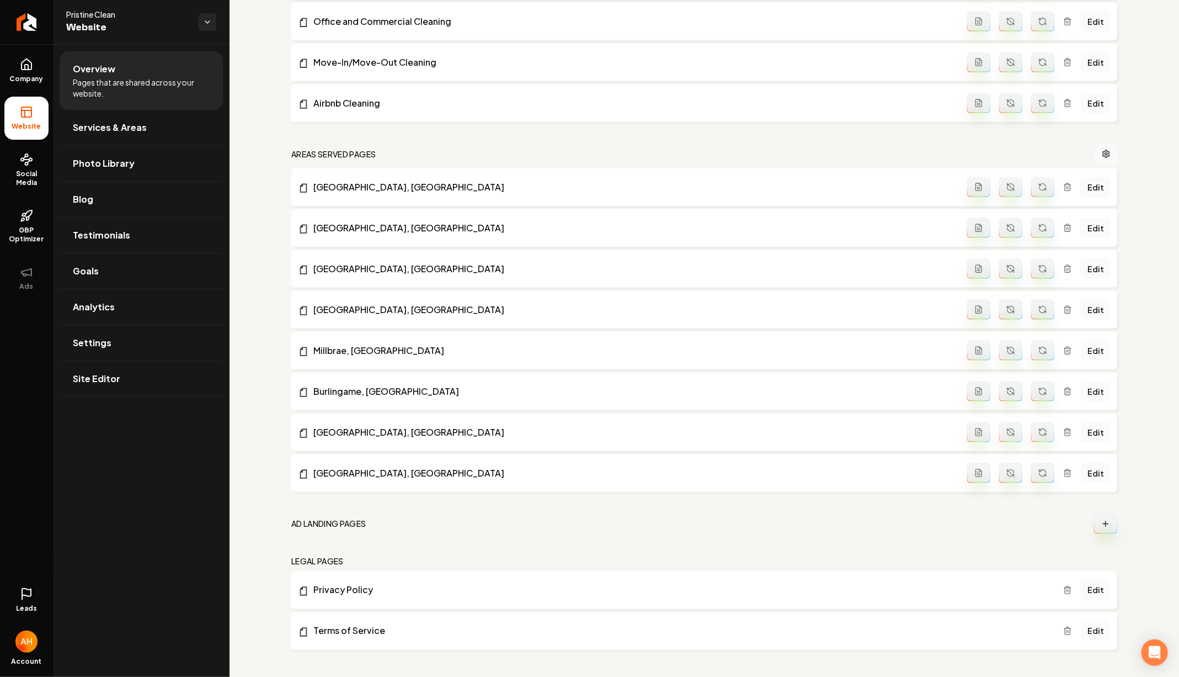
scroll to position [1, 0]
click at [1093, 623] on link "Edit" at bounding box center [1096, 630] width 30 height 20
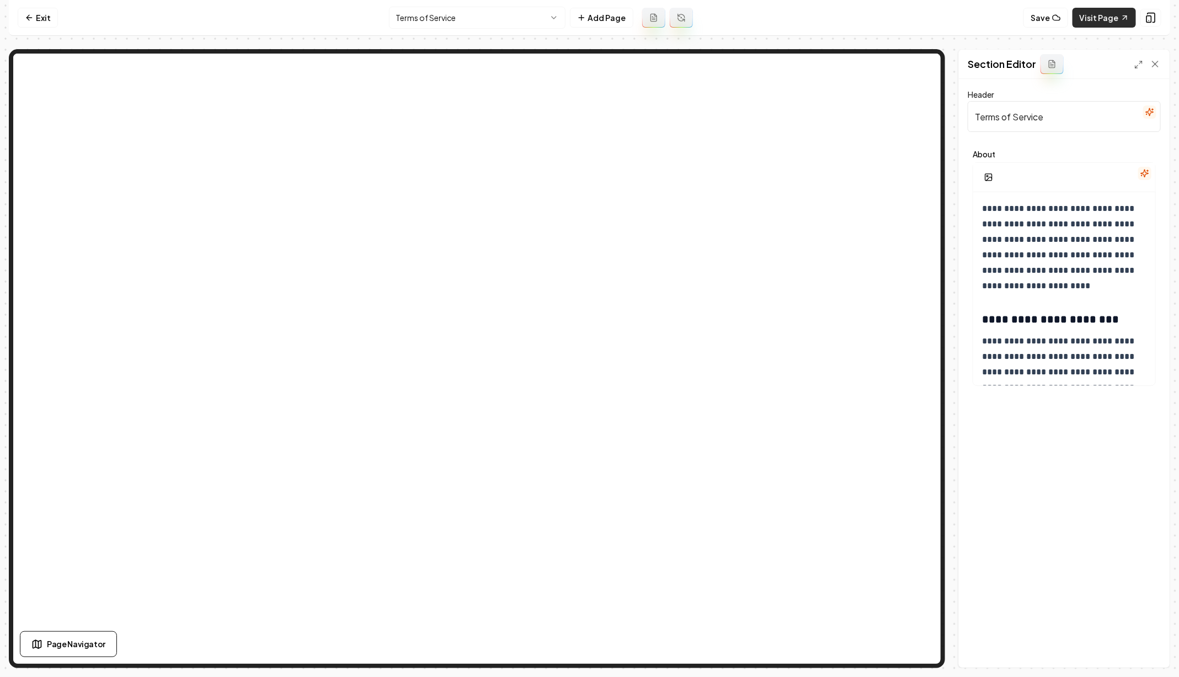
click at [1097, 20] on link "Visit Page" at bounding box center [1104, 18] width 63 height 20
click at [1120, 16] on div "Show what it looks like on mobile Show what it looks like on mobile" at bounding box center [1073, 18] width 132 height 19
click at [1104, 17] on link "Visit Page" at bounding box center [1104, 18] width 63 height 20
click at [1051, 246] on p "**********" at bounding box center [1065, 247] width 166 height 93
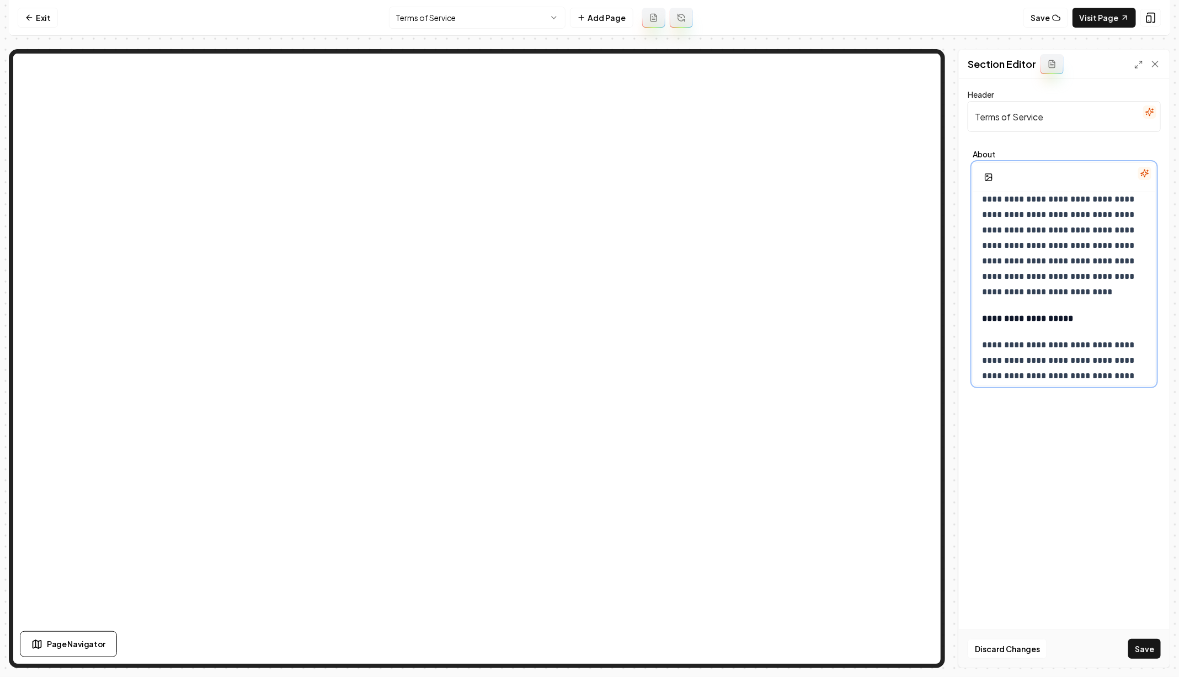
scroll to position [156, 0]
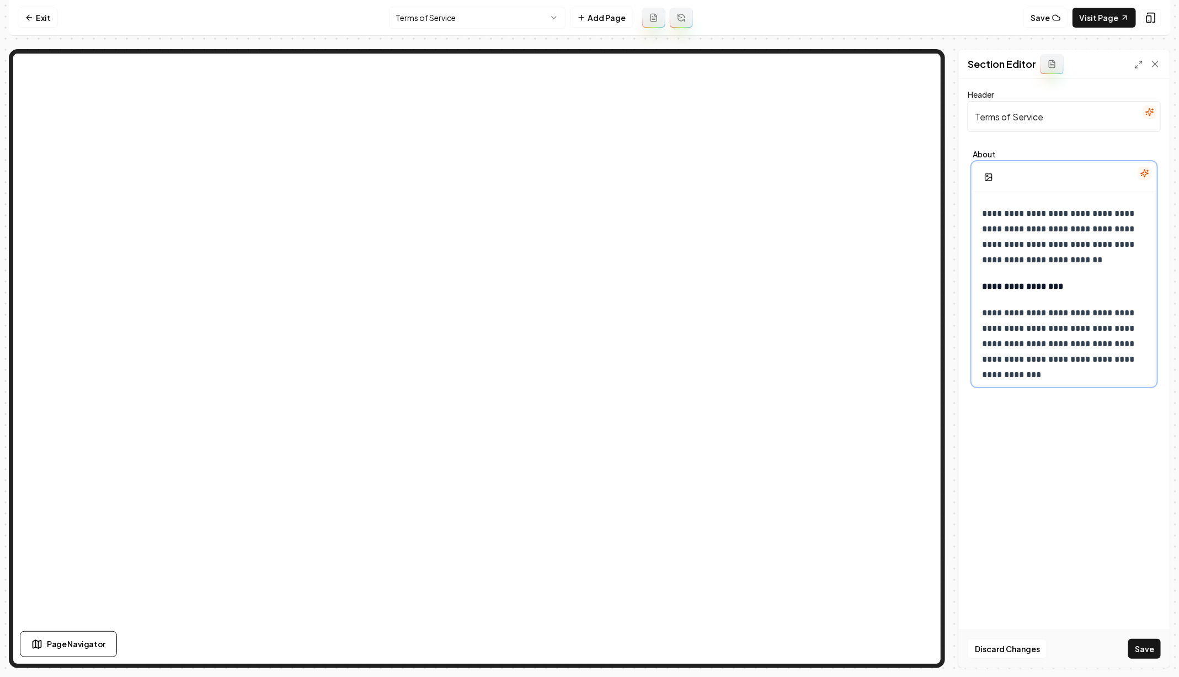
click at [1022, 248] on p "**********" at bounding box center [1065, 237] width 166 height 62
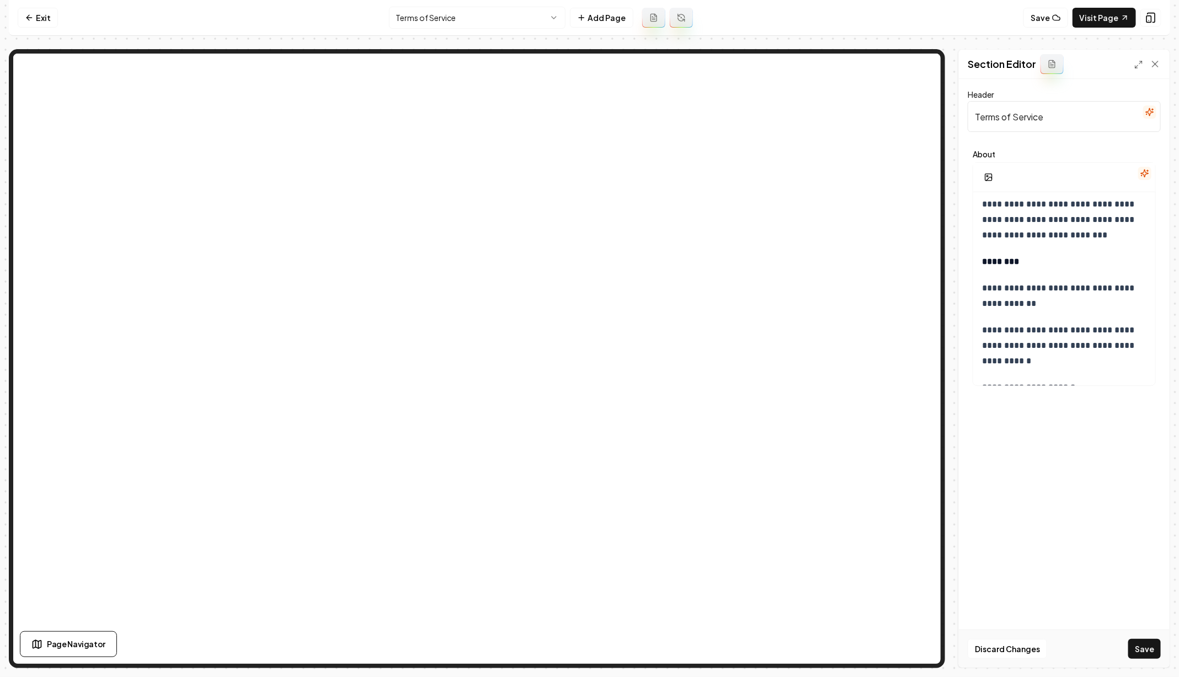
scroll to position [4970, 0]
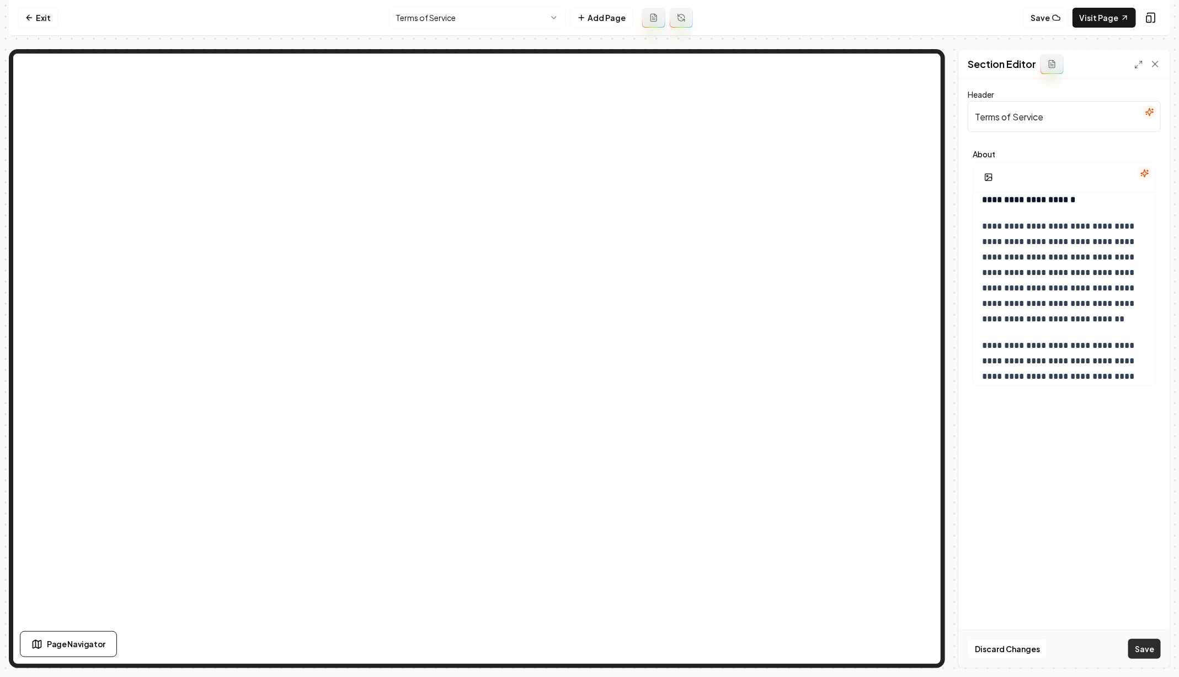
click at [1144, 650] on button "Save" at bounding box center [1145, 649] width 33 height 20
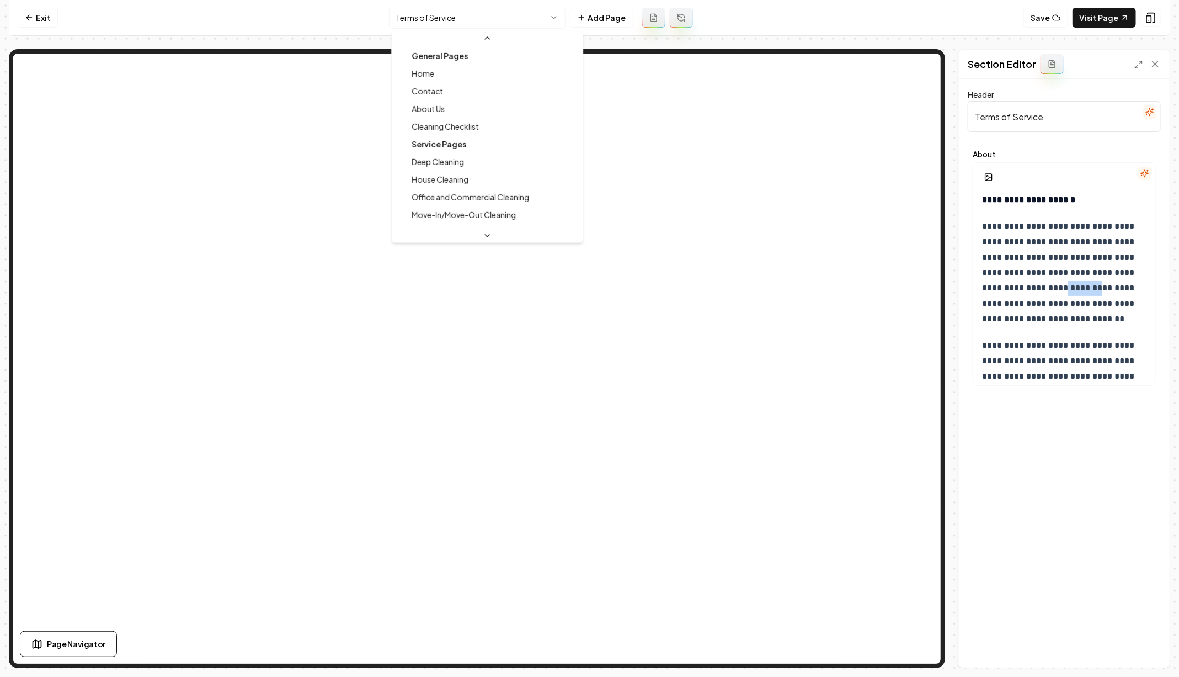
click at [485, 14] on html "**********" at bounding box center [589, 338] width 1179 height 677
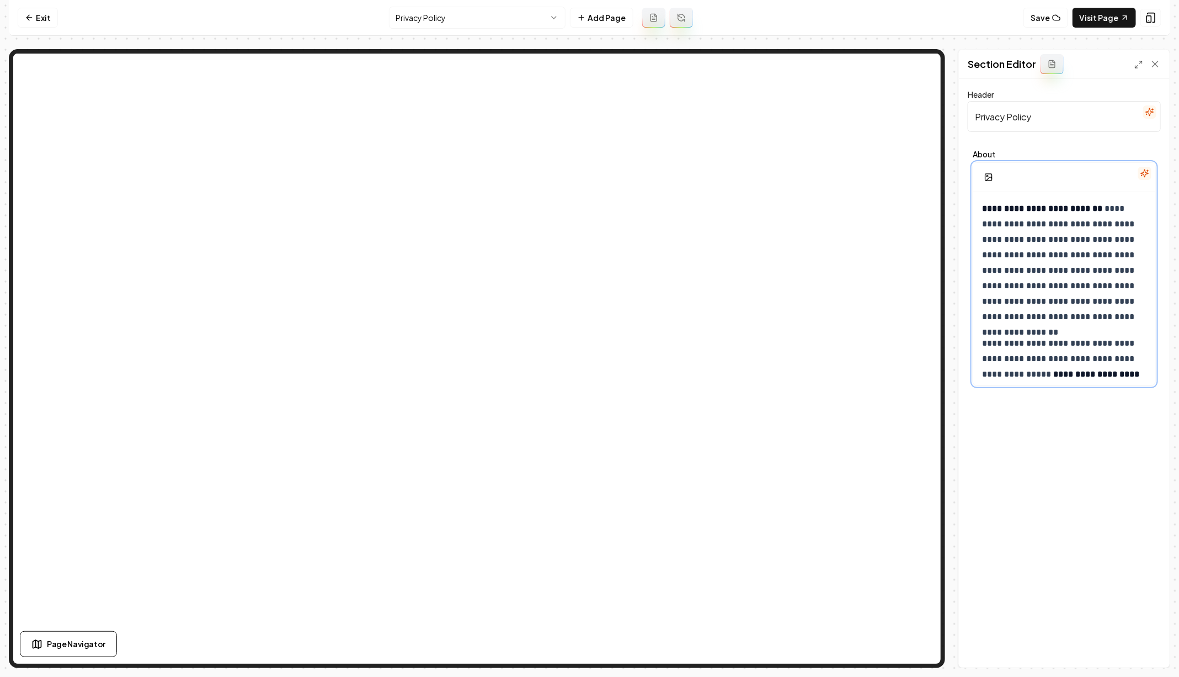
click at [1055, 254] on p "**********" at bounding box center [1065, 263] width 166 height 124
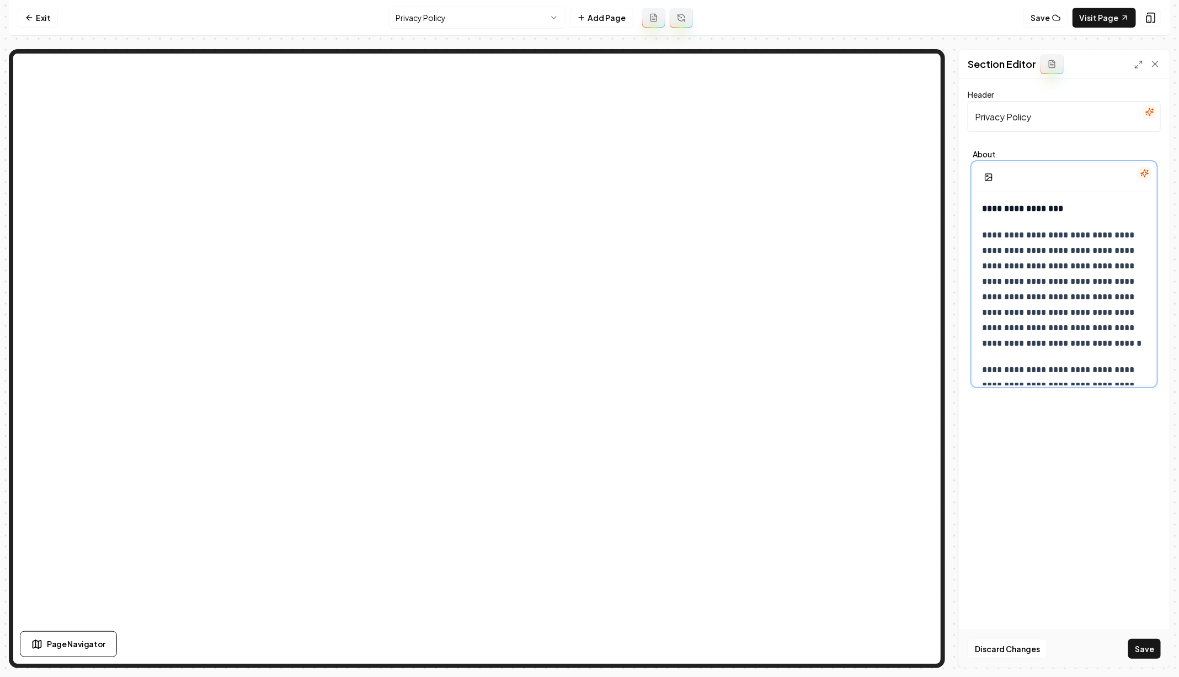
scroll to position [1352, 0]
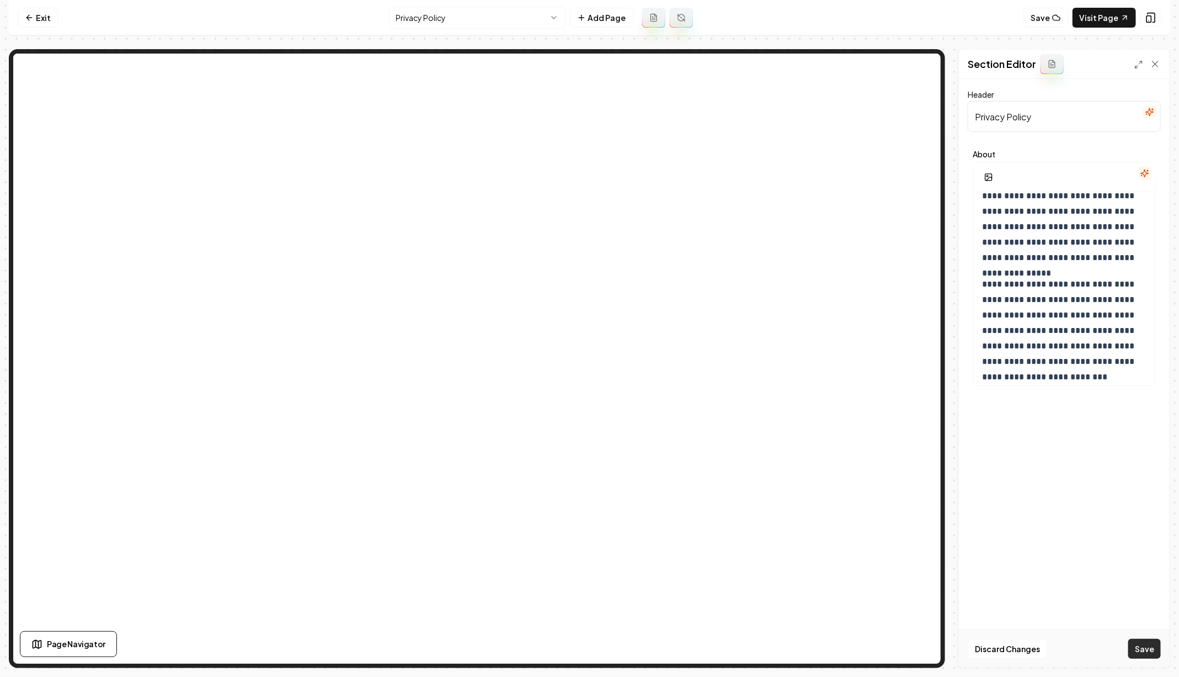
click at [1156, 650] on button "Save" at bounding box center [1145, 649] width 33 height 20
click at [1109, 23] on link "Visit Page" at bounding box center [1104, 18] width 63 height 20
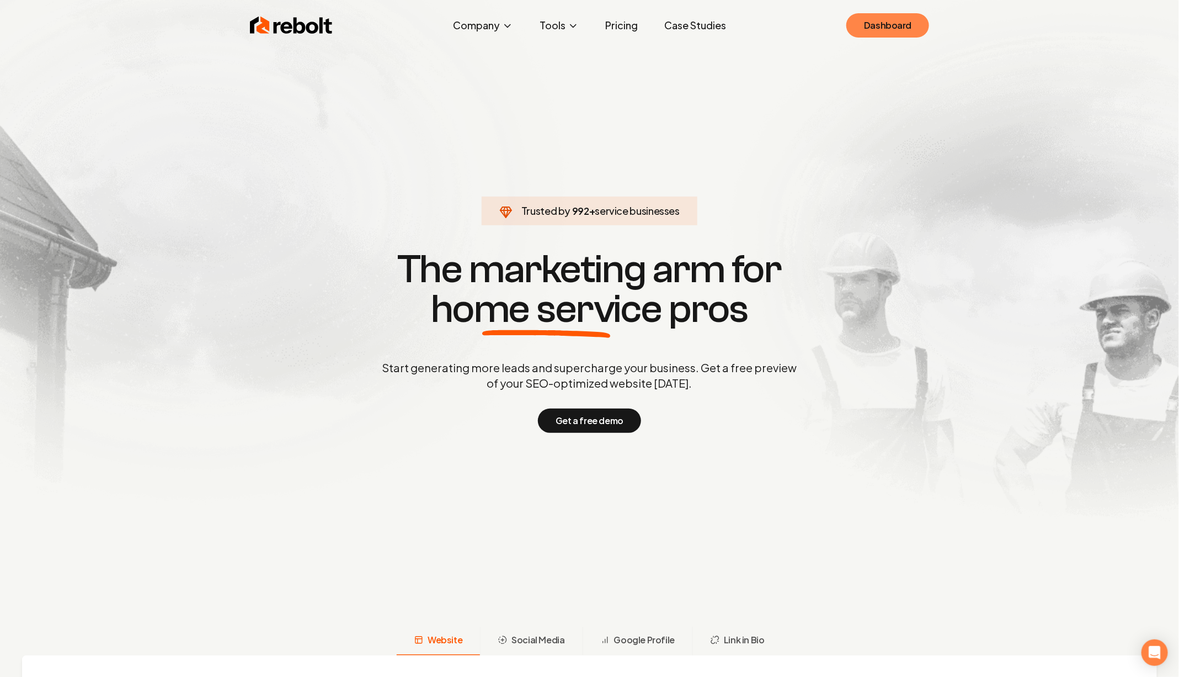
click at [903, 26] on link "Dashboard" at bounding box center [888, 25] width 83 height 24
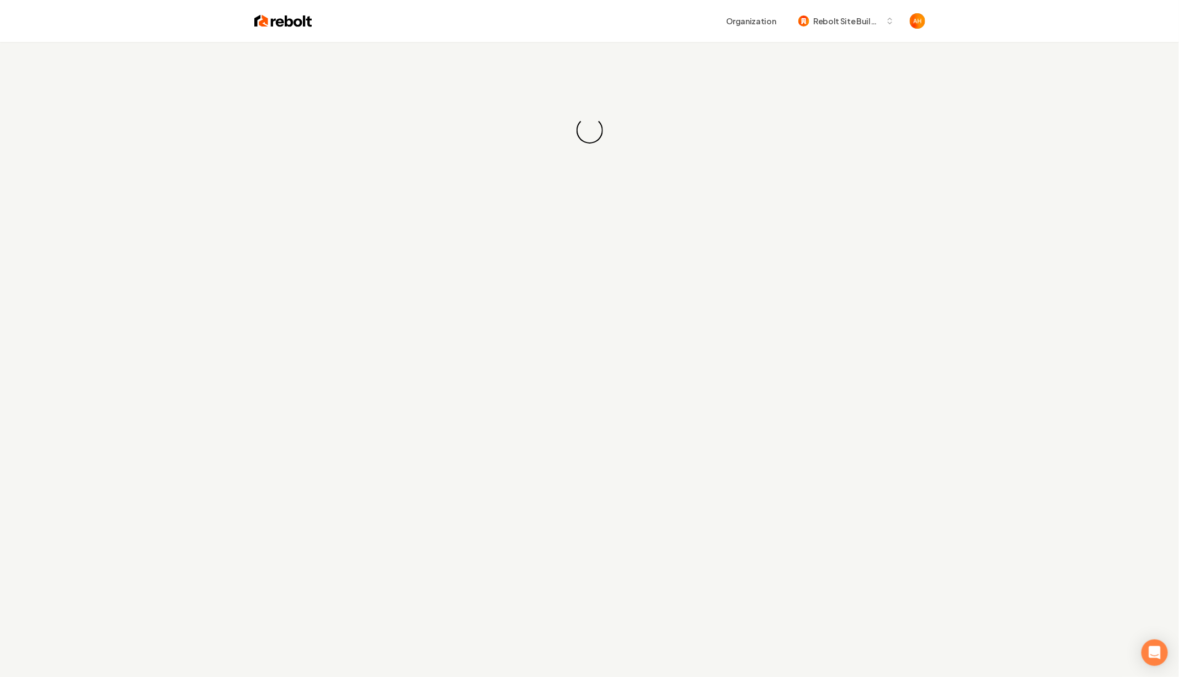
click at [687, 31] on div "Organization Rebolt Site Builder" at bounding box center [590, 21] width 706 height 42
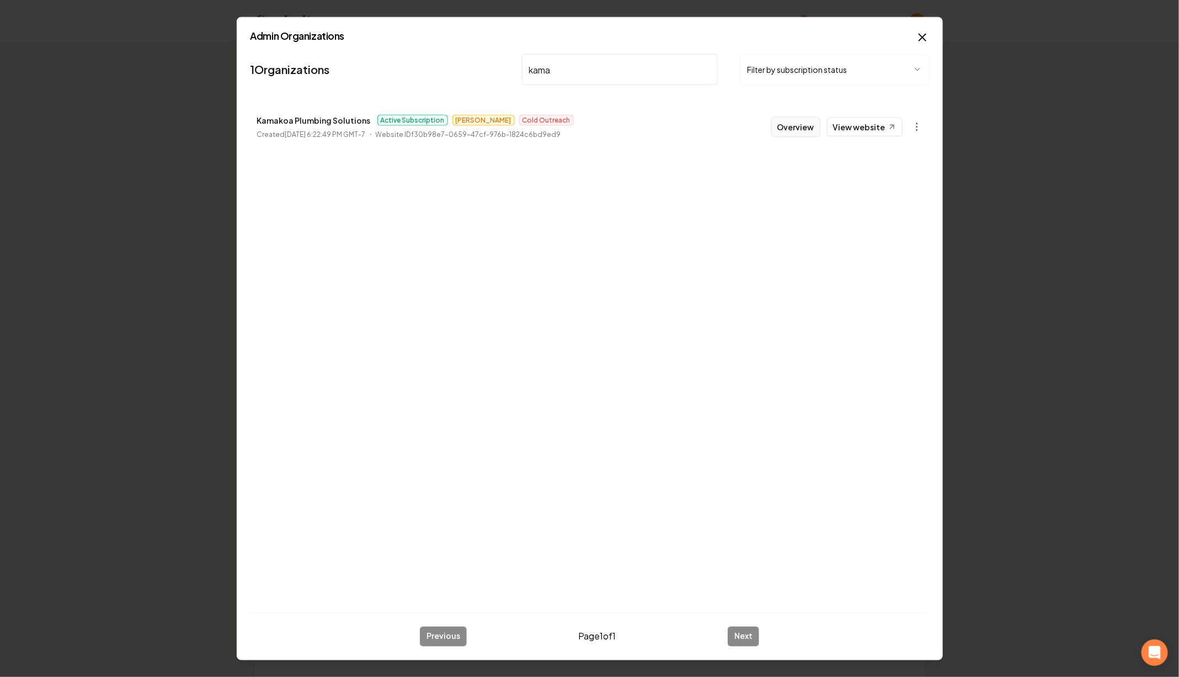
click at [794, 125] on button "Overview" at bounding box center [796, 127] width 49 height 20
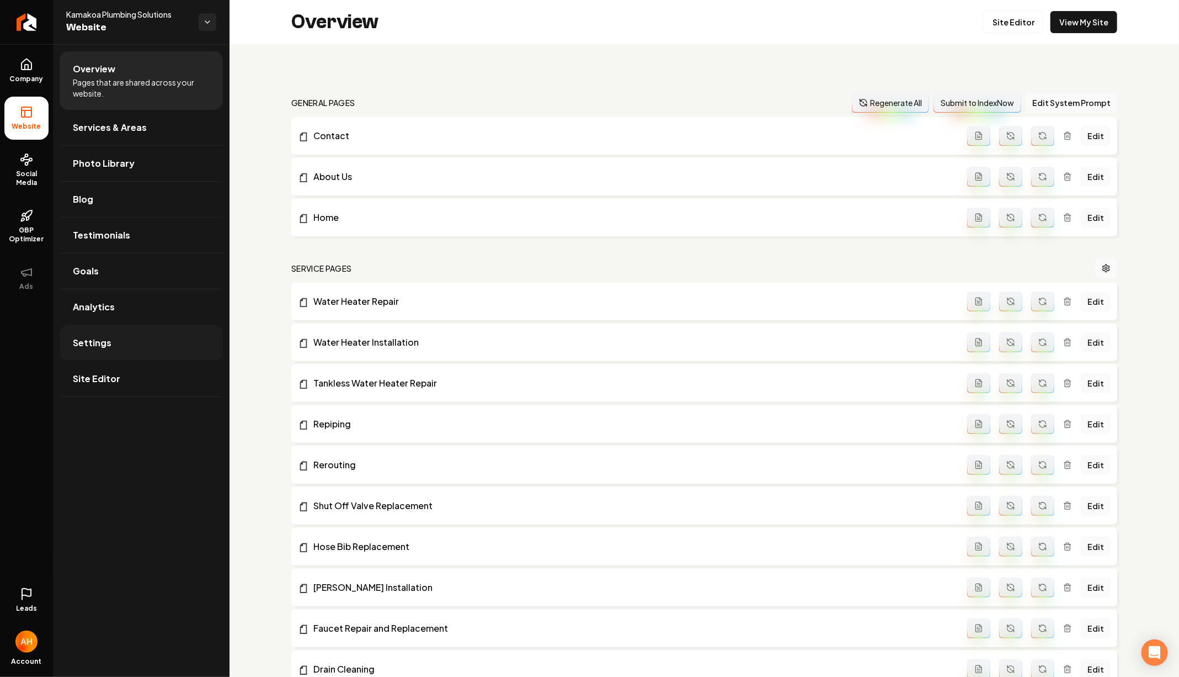
click at [98, 333] on link "Settings" at bounding box center [141, 342] width 163 height 35
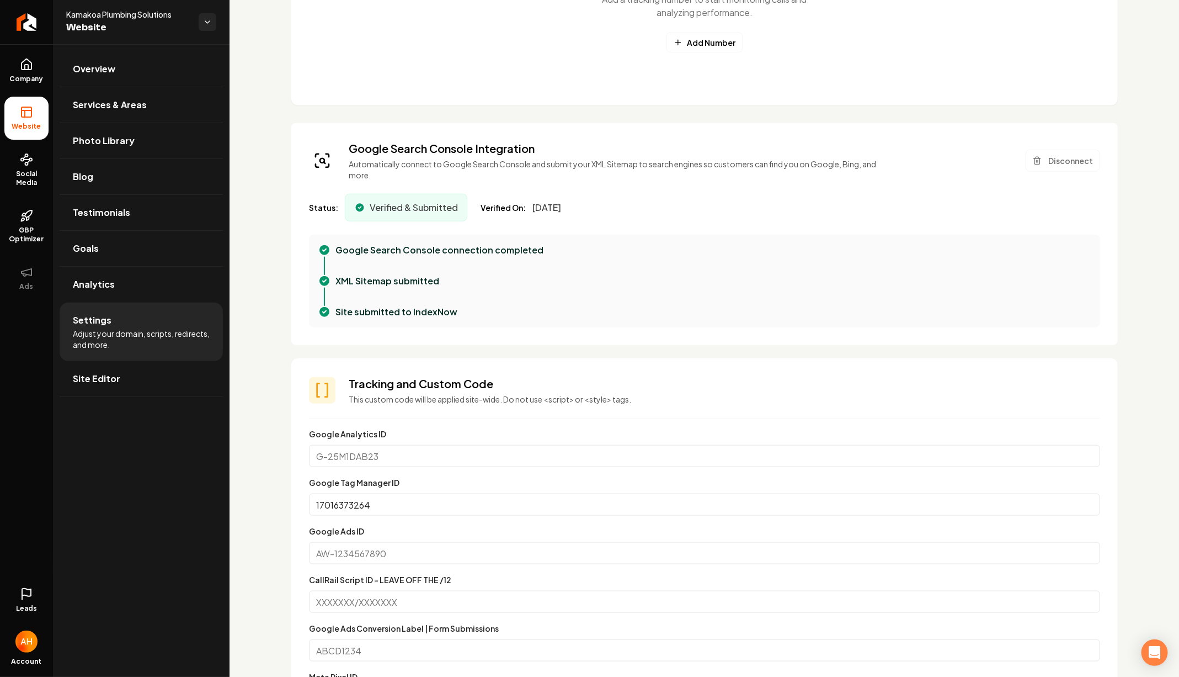
scroll to position [402, 0]
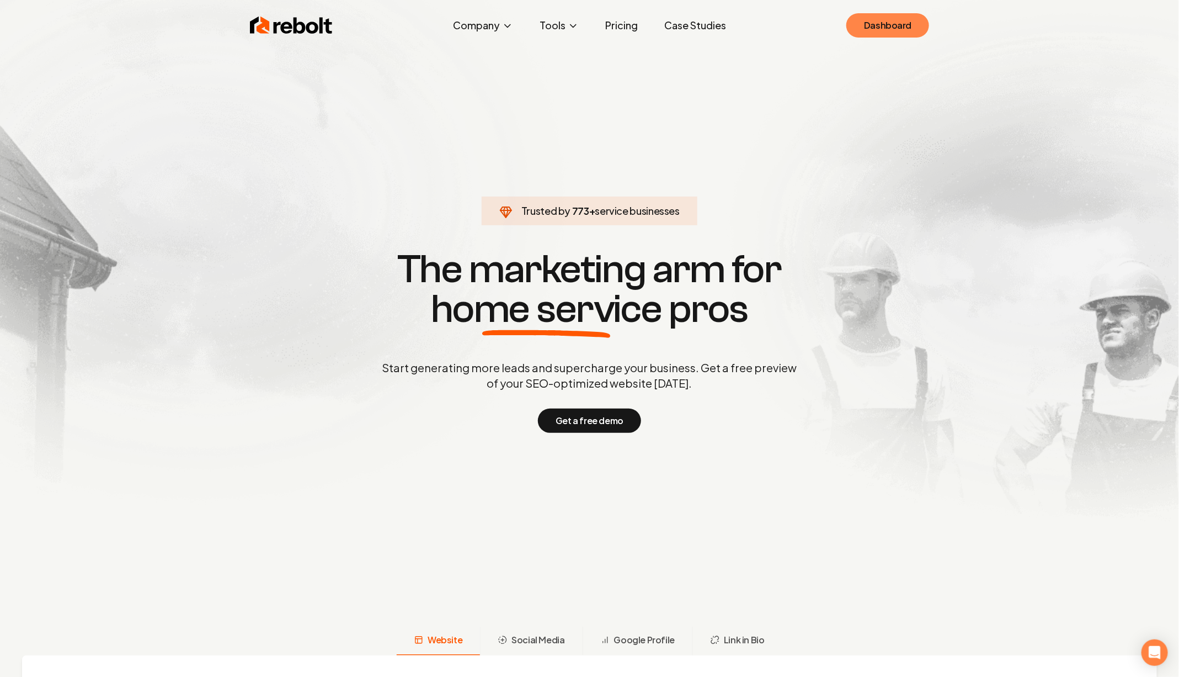
click at [903, 24] on link "Dashboard" at bounding box center [888, 25] width 83 height 24
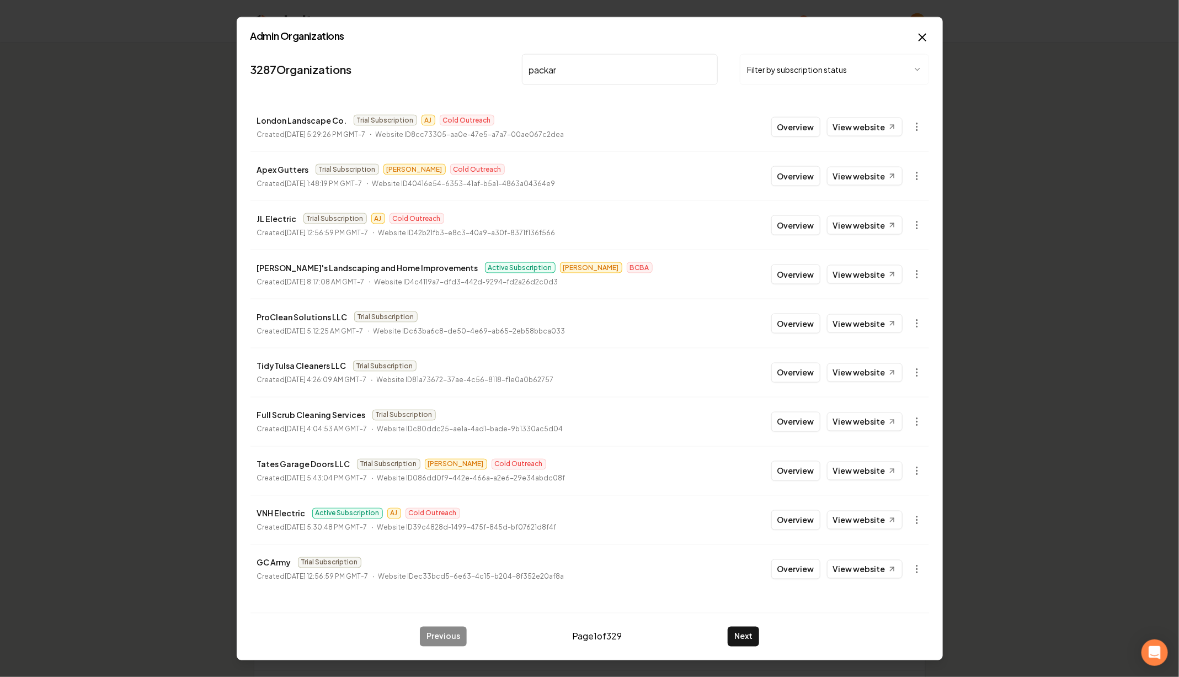
type input "packard"
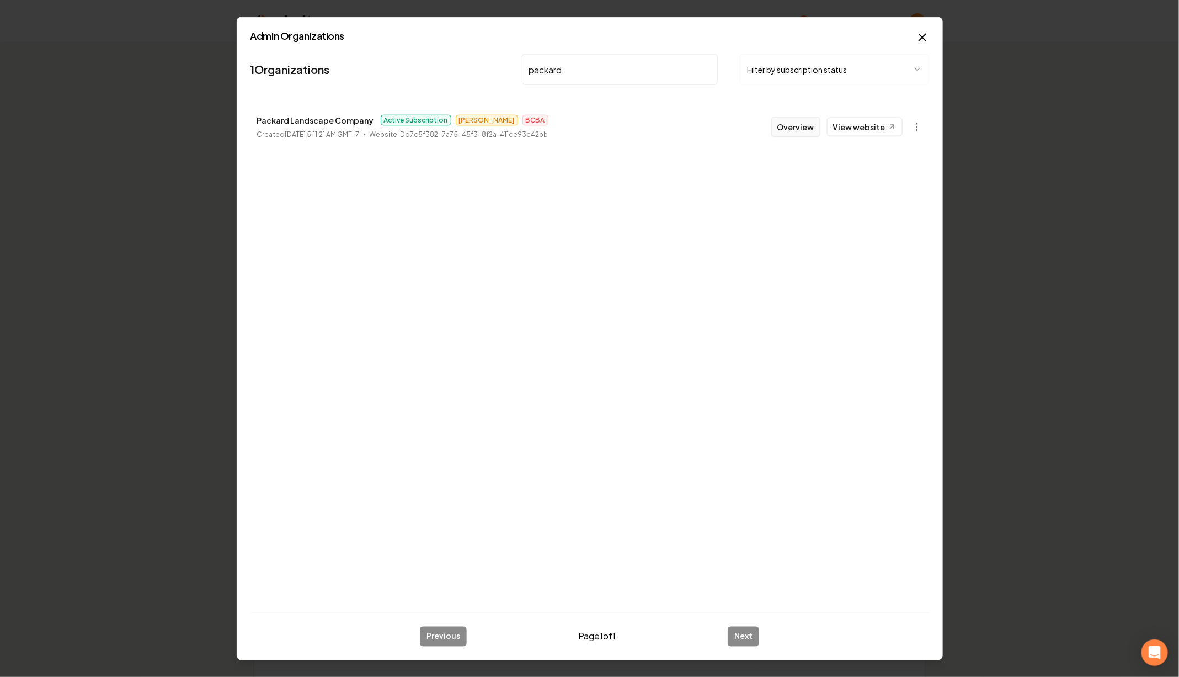
click at [811, 125] on button "Overview" at bounding box center [796, 127] width 49 height 20
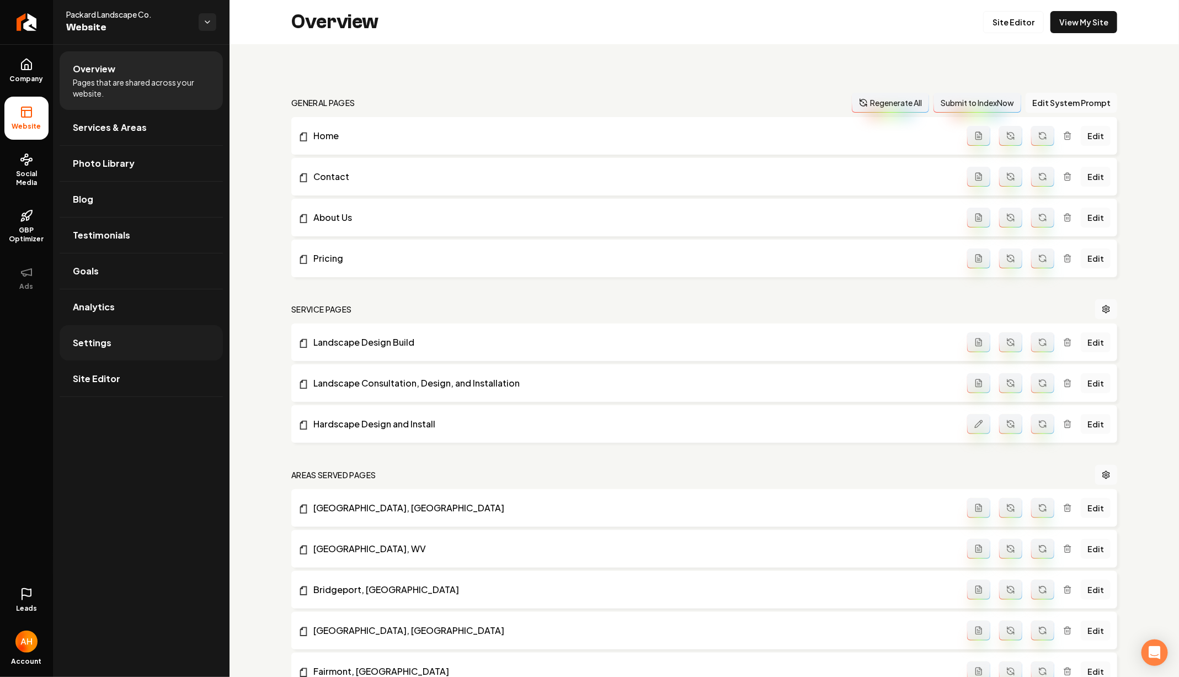
click at [116, 353] on link "Settings" at bounding box center [141, 342] width 163 height 35
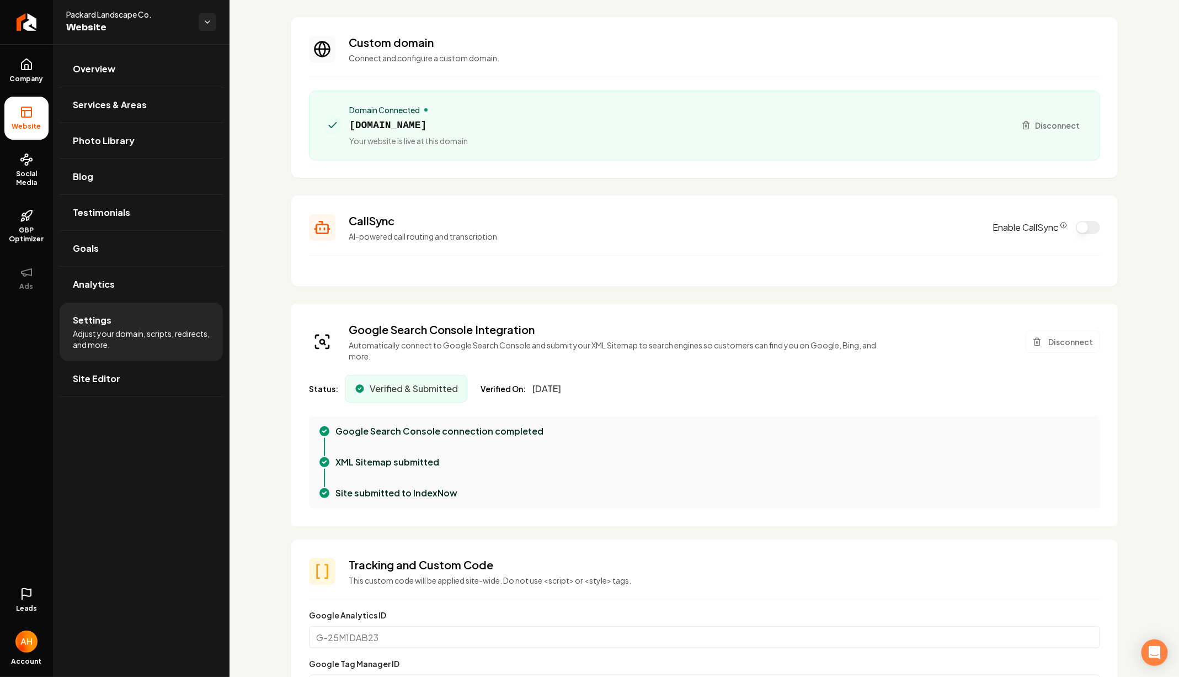
scroll to position [69, 0]
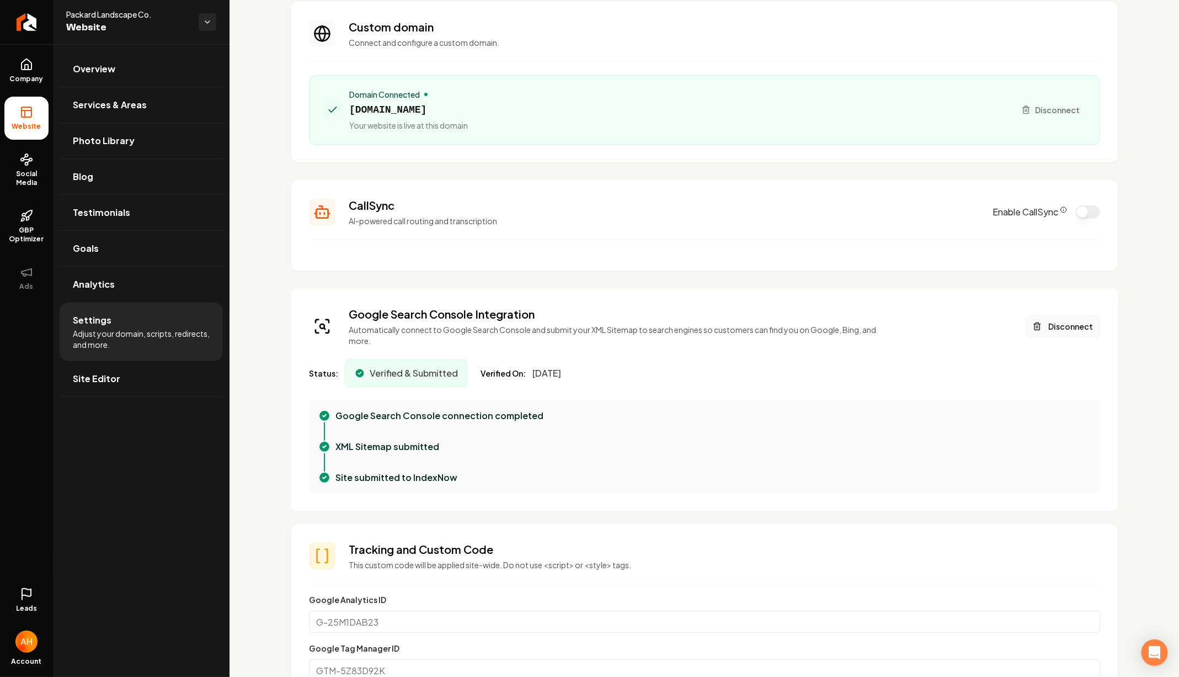
click at [1057, 319] on button "Disconnect" at bounding box center [1063, 326] width 75 height 22
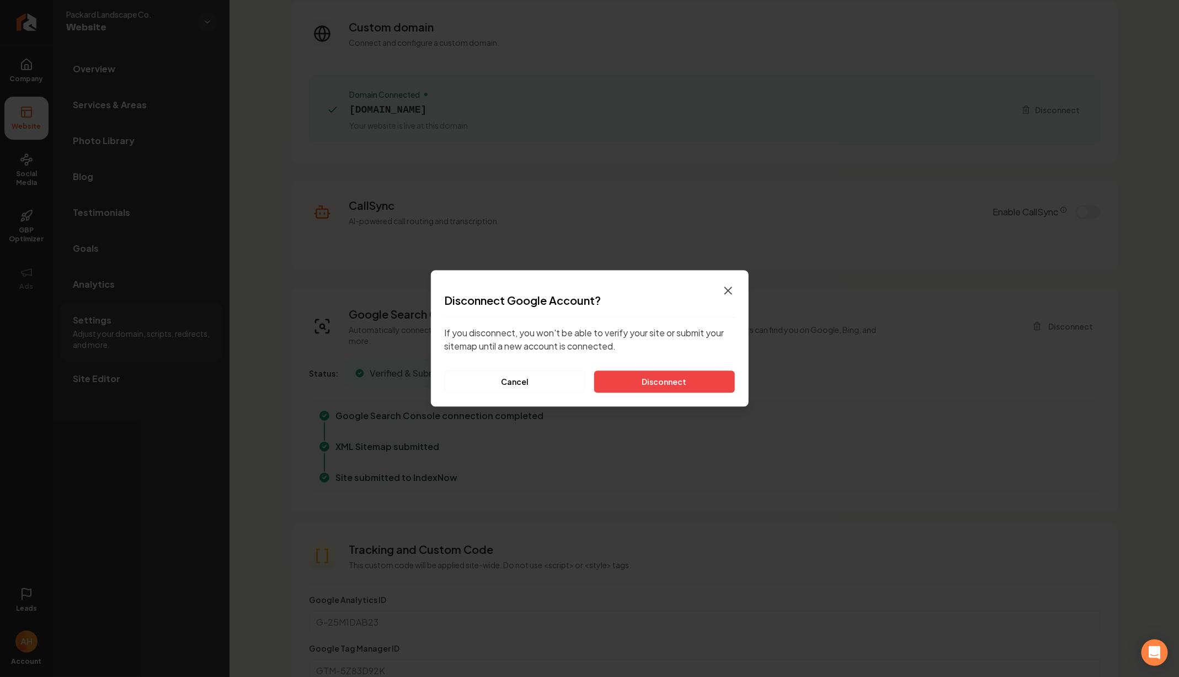
click at [727, 290] on icon "button" at bounding box center [728, 291] width 7 height 7
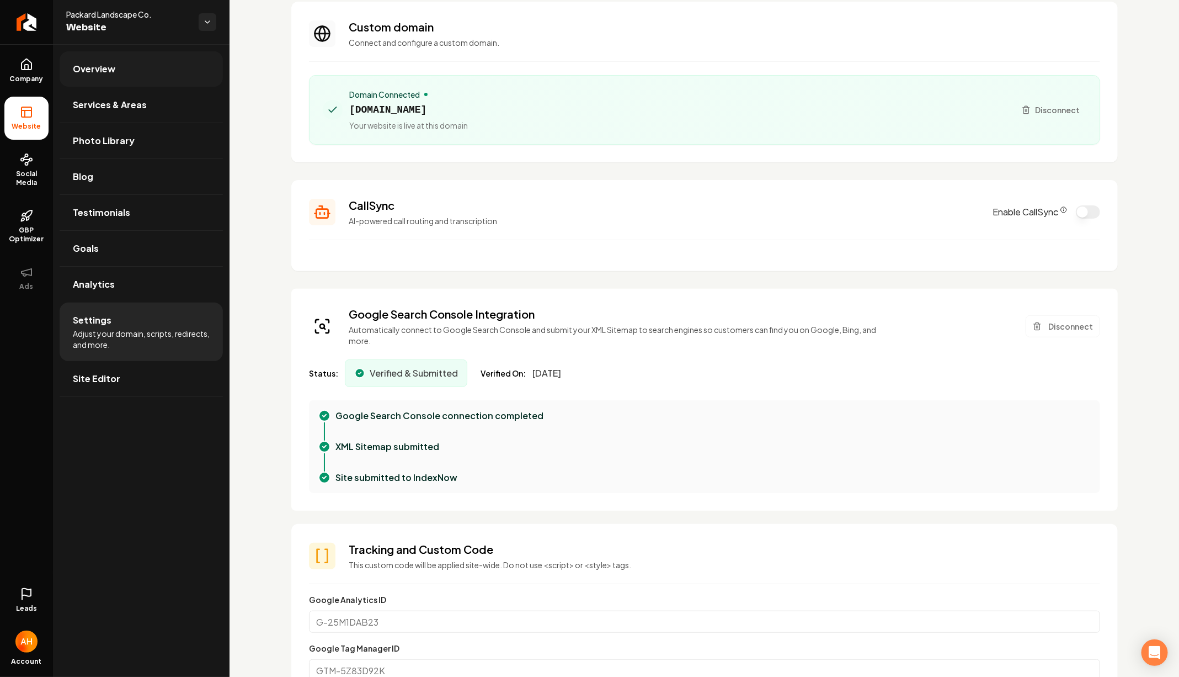
click at [131, 76] on link "Overview" at bounding box center [141, 68] width 163 height 35
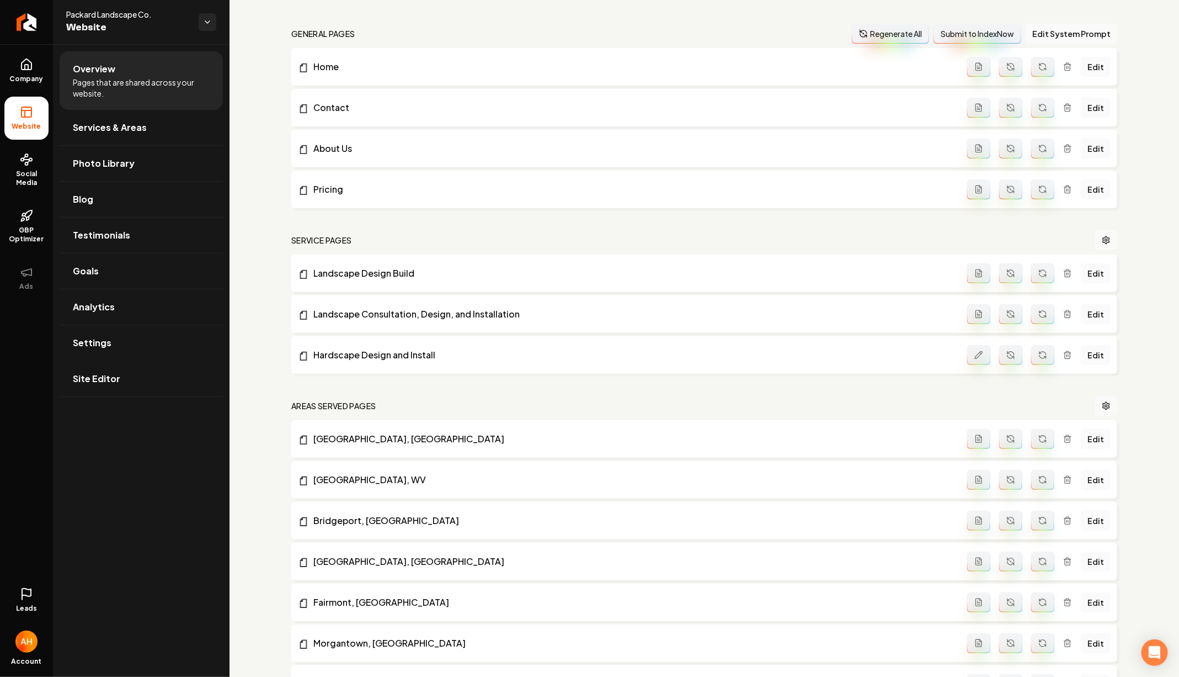
click at [32, 597] on icon at bounding box center [26, 593] width 13 height 13
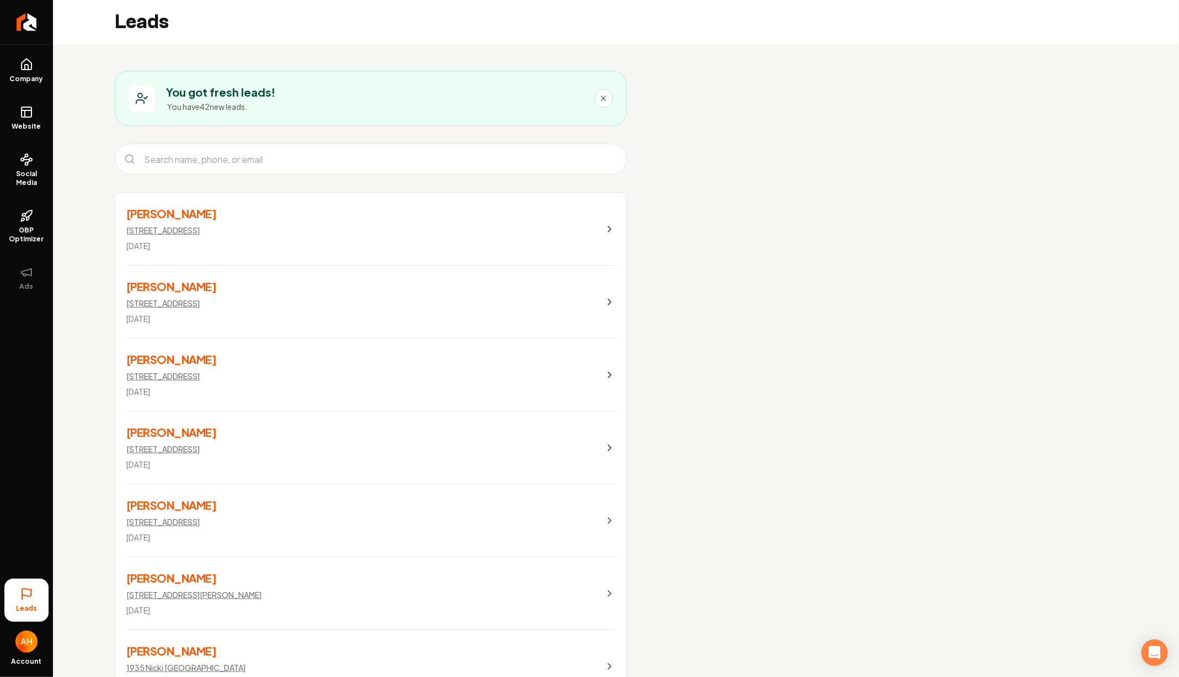
click at [609, 96] on button "Main content area" at bounding box center [603, 98] width 19 height 19
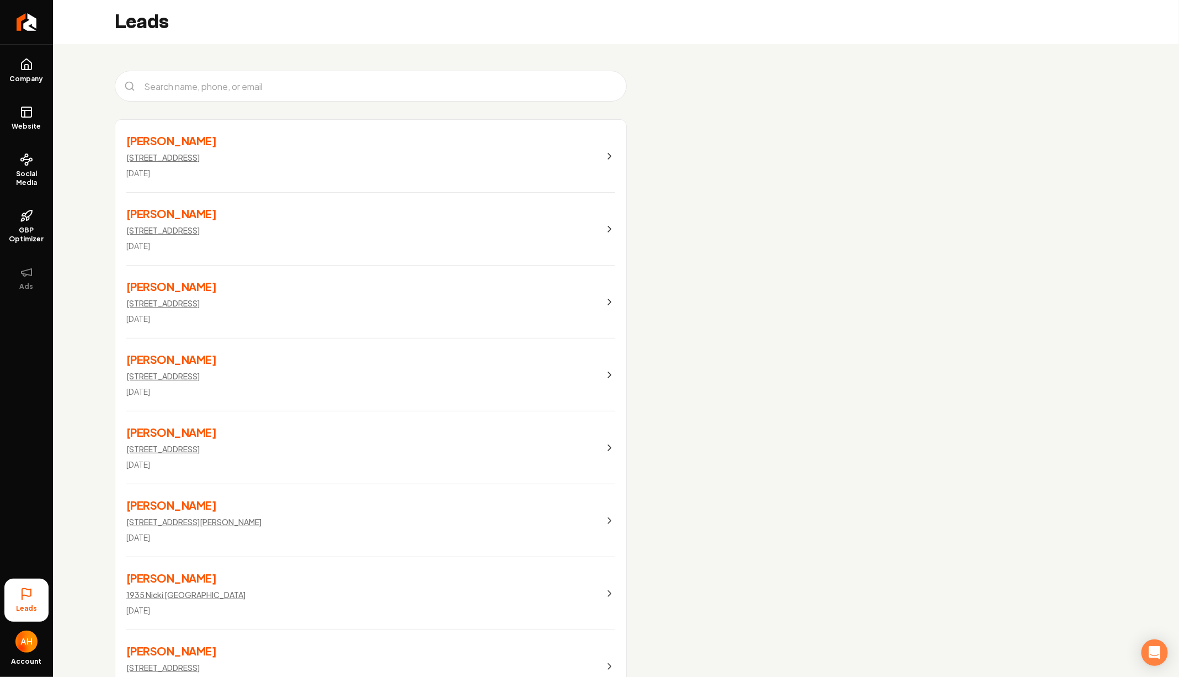
click at [508, 158] on link "[PERSON_NAME] [STREET_ADDRESS] [DATE]" at bounding box center [370, 156] width 511 height 73
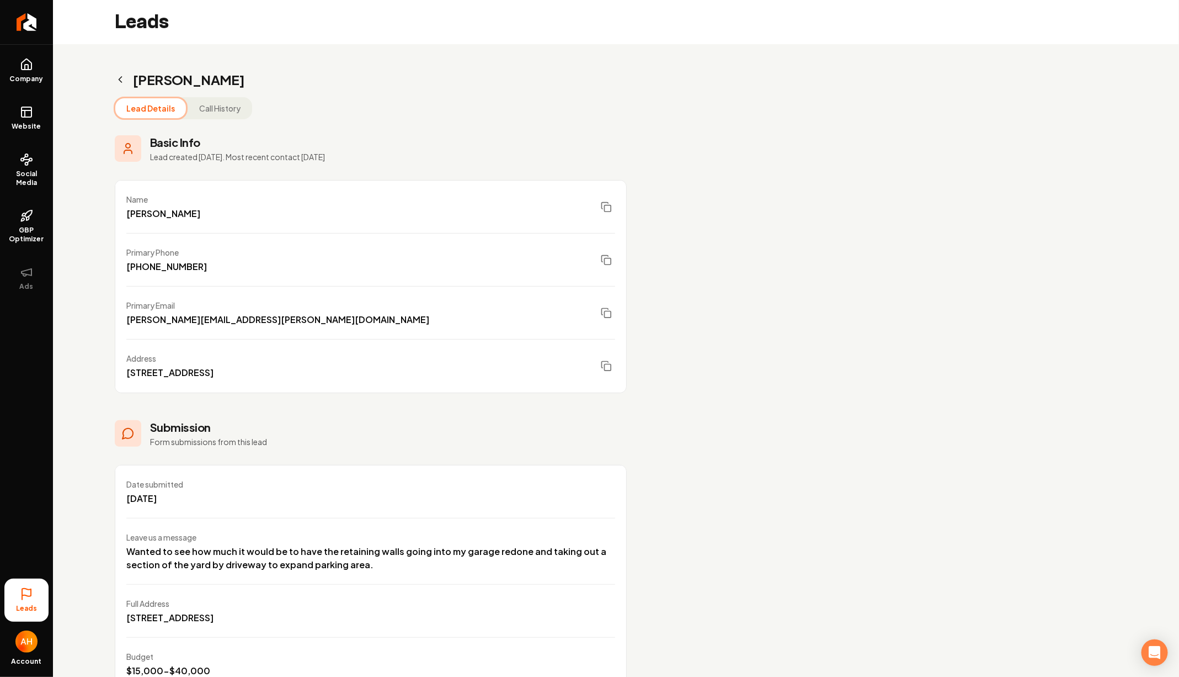
click at [122, 79] on icon "Main content area" at bounding box center [120, 79] width 11 height 11
